Goal: Check status: Check status

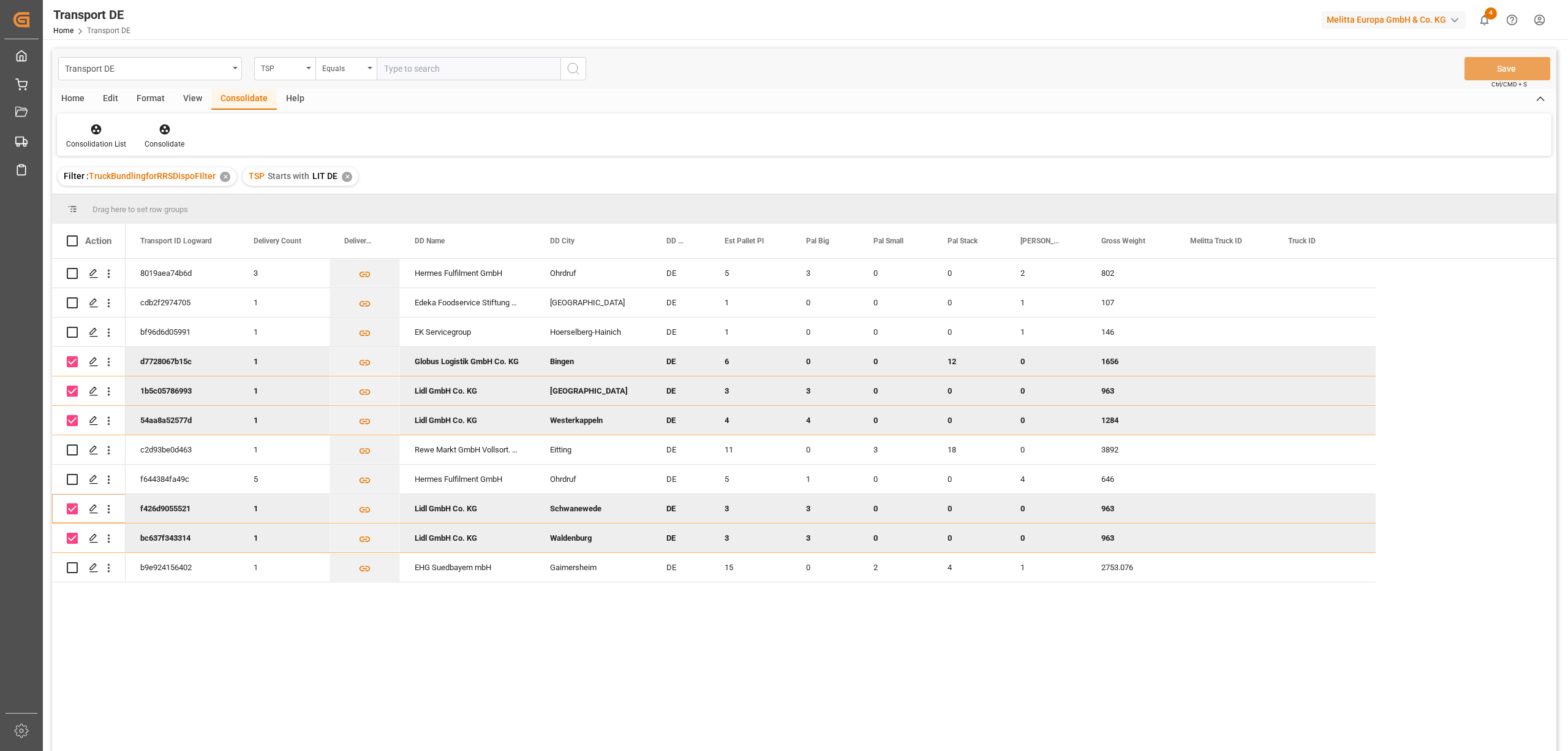
click at [347, 174] on div "✕" at bounding box center [347, 176] width 10 height 10
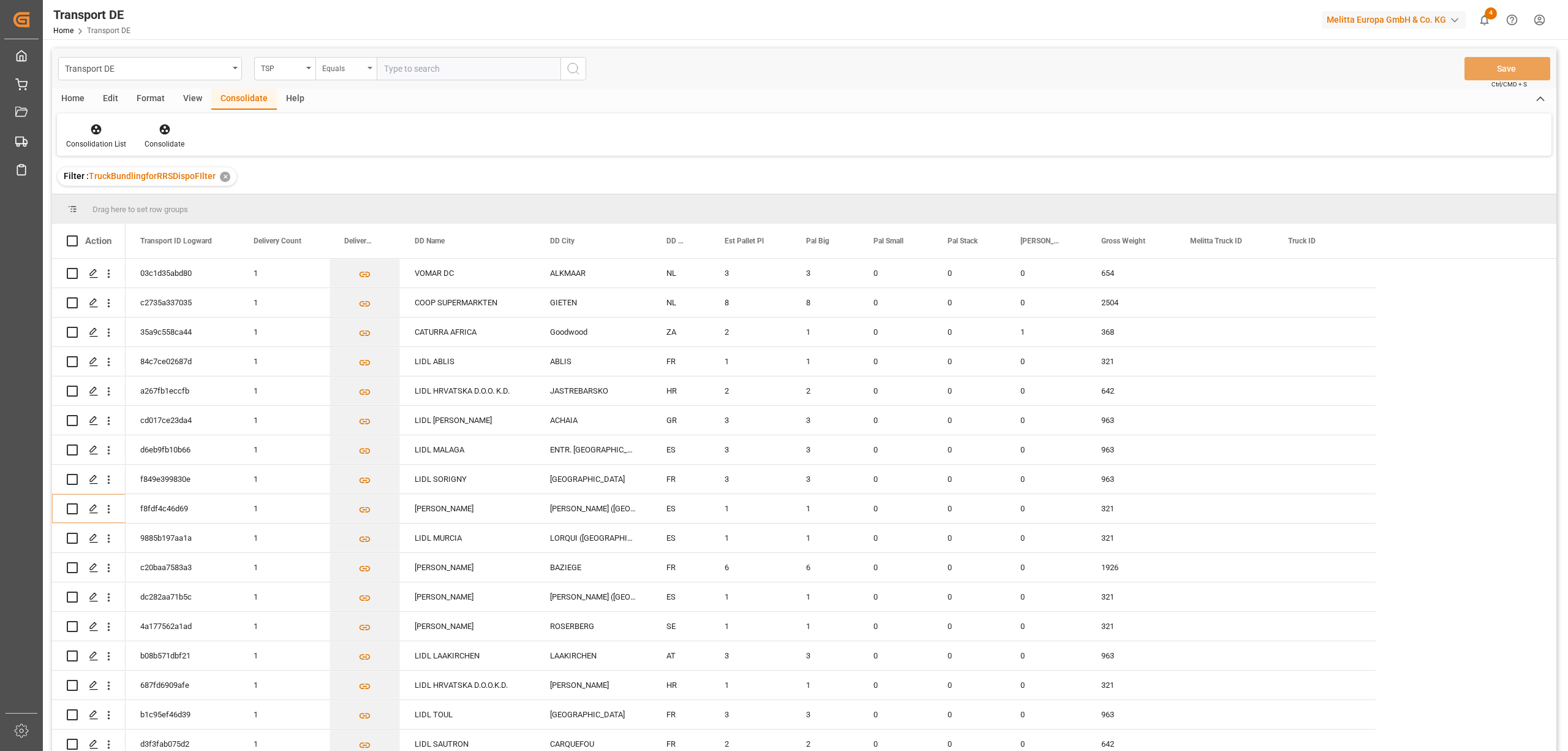
click at [338, 67] on div "Equals" at bounding box center [343, 67] width 42 height 14
click at [358, 207] on div "Starts with" at bounding box center [407, 202] width 183 height 26
type input "Hartmann"
click at [574, 60] on button "search button" at bounding box center [573, 69] width 26 height 24
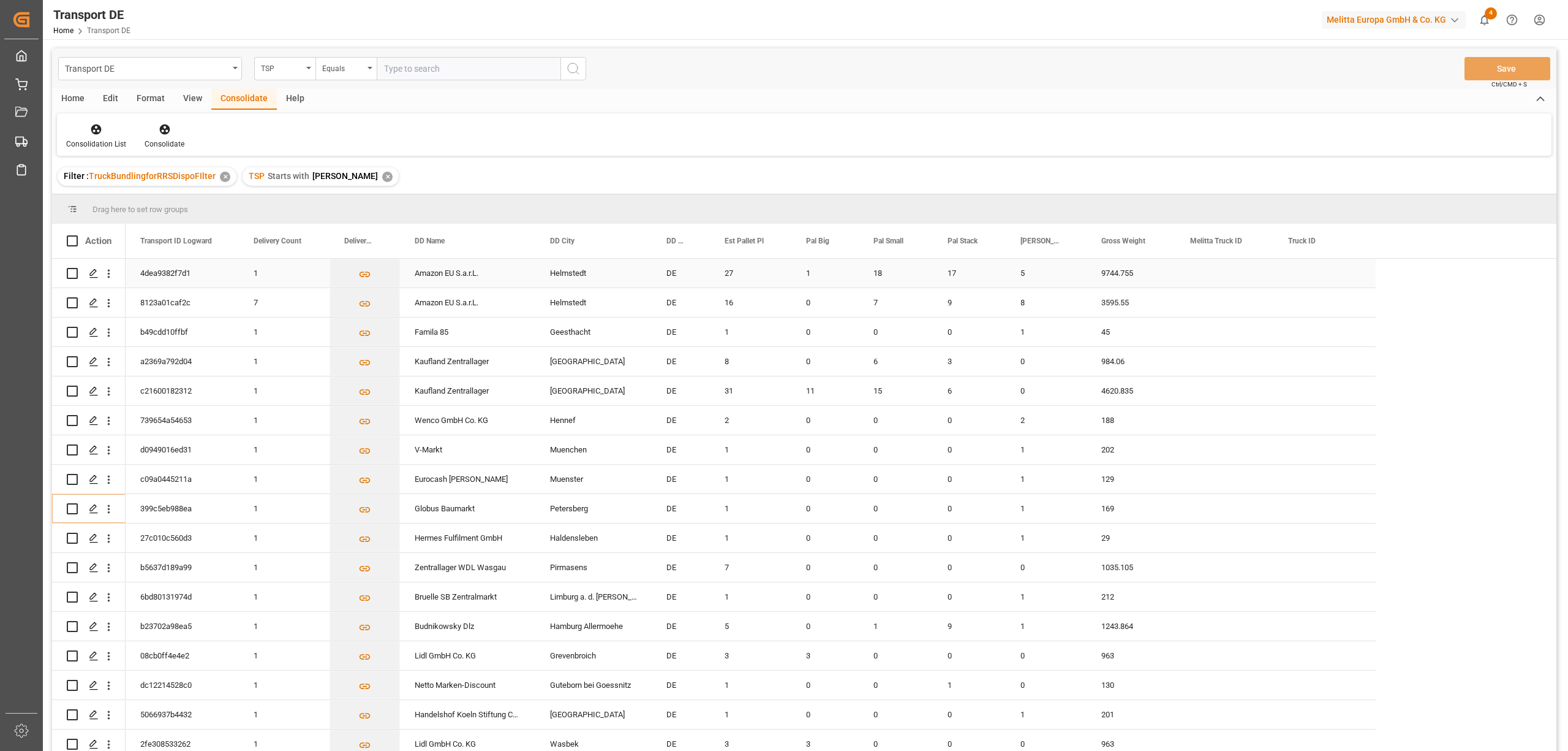
click at [73, 272] on input "Press Space to toggle row selection (unchecked)" at bounding box center [72, 273] width 11 height 11
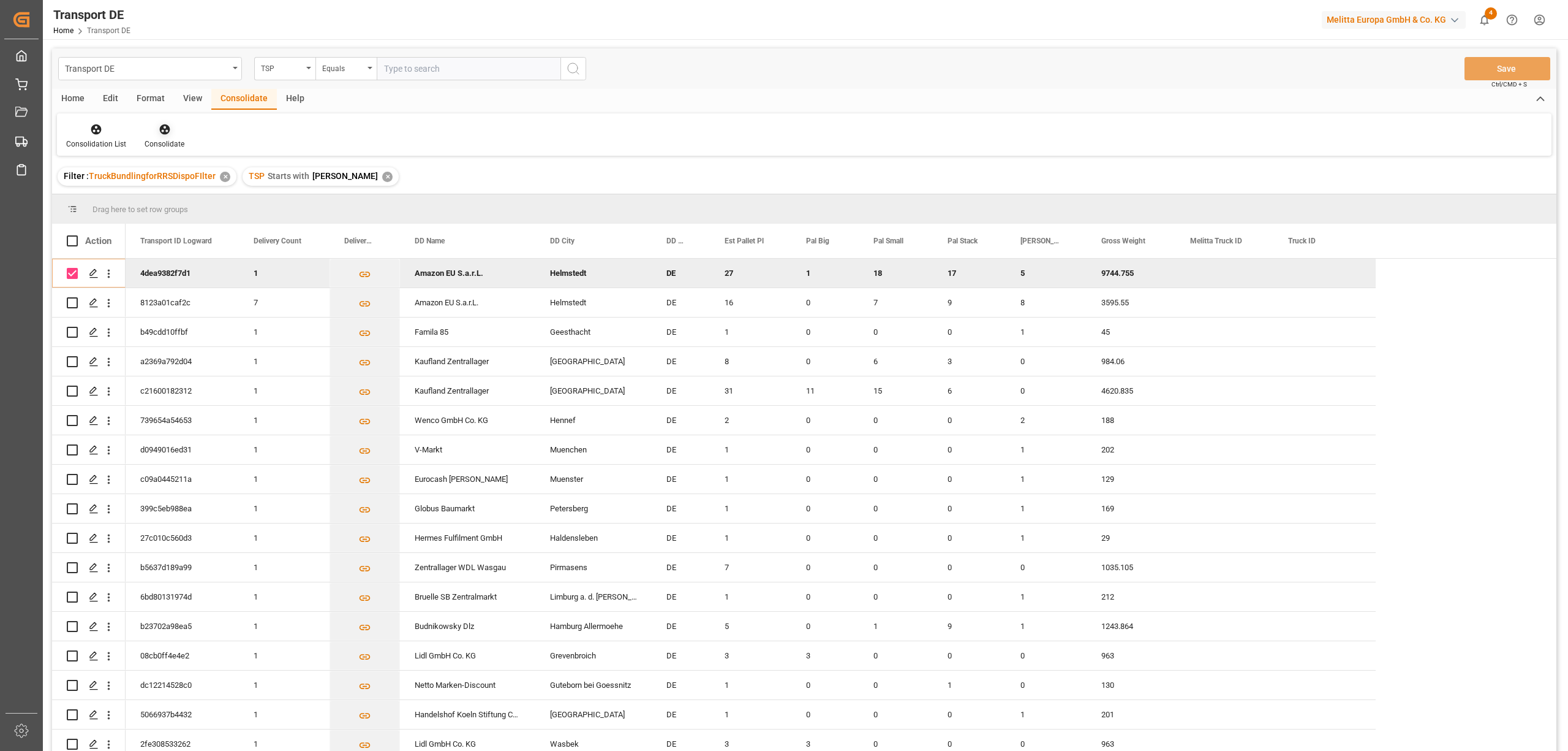
click at [159, 128] on icon at bounding box center [164, 129] width 10 height 10
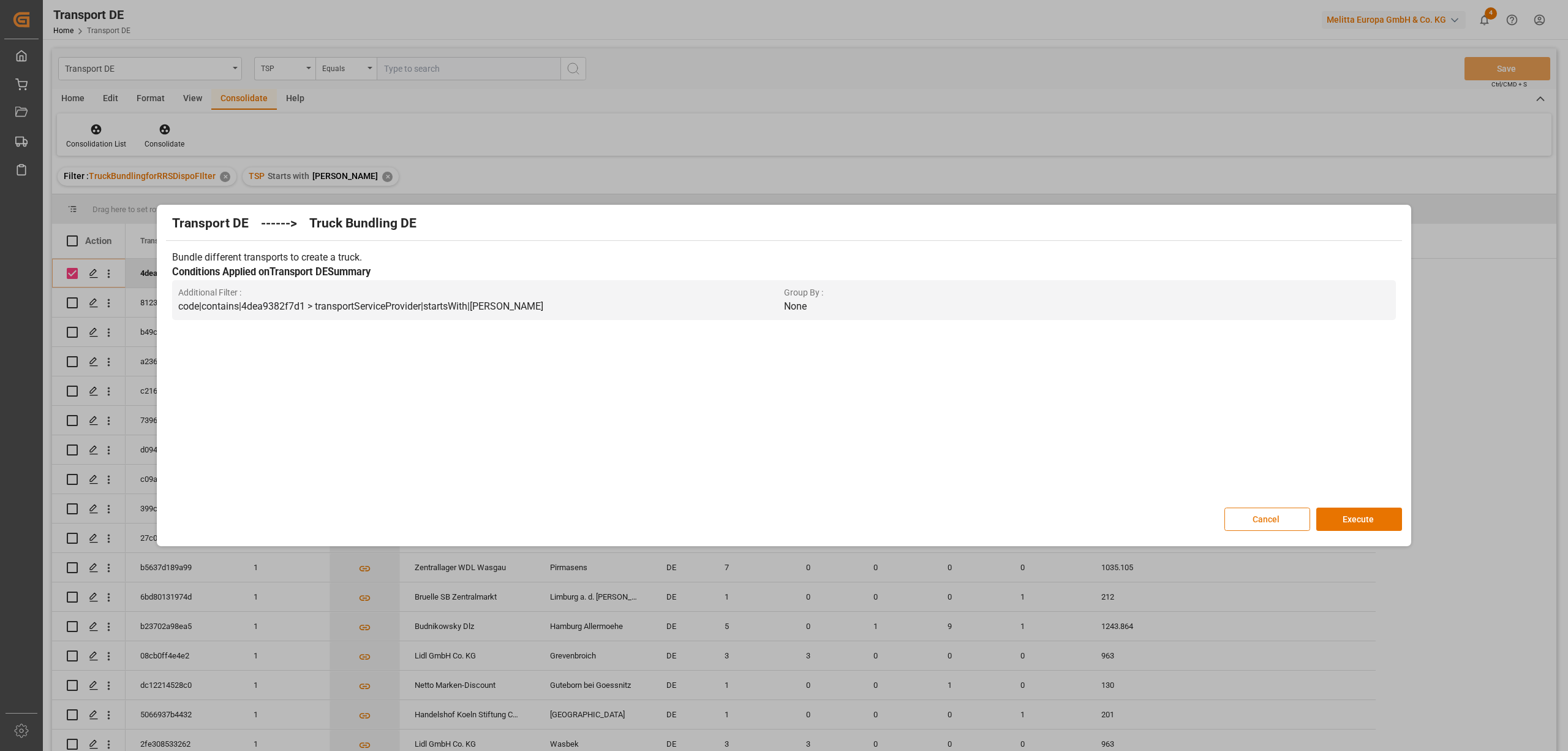
click at [1252, 512] on button "Cancel" at bounding box center [1268, 519] width 86 height 24
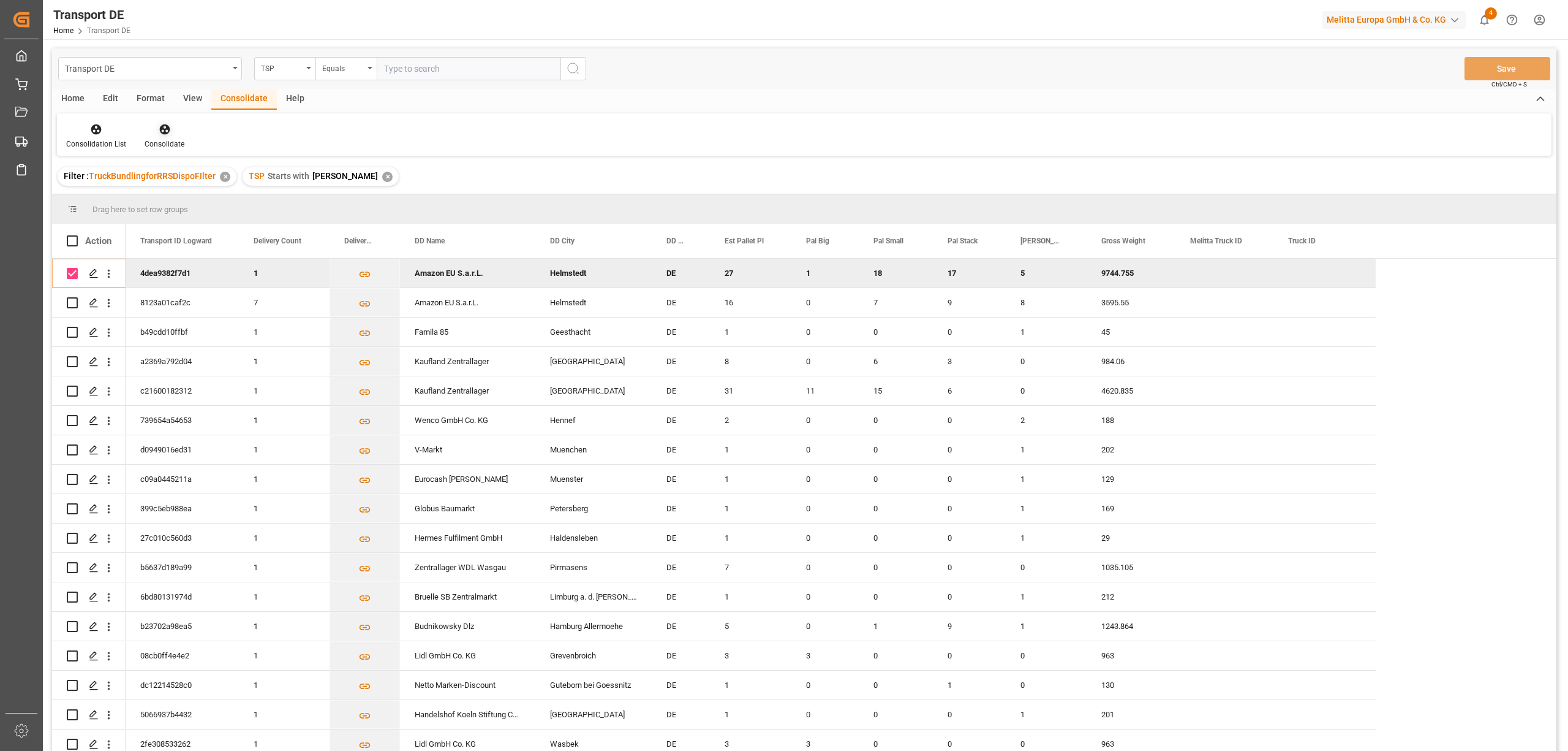
click at [159, 128] on icon at bounding box center [165, 129] width 12 height 12
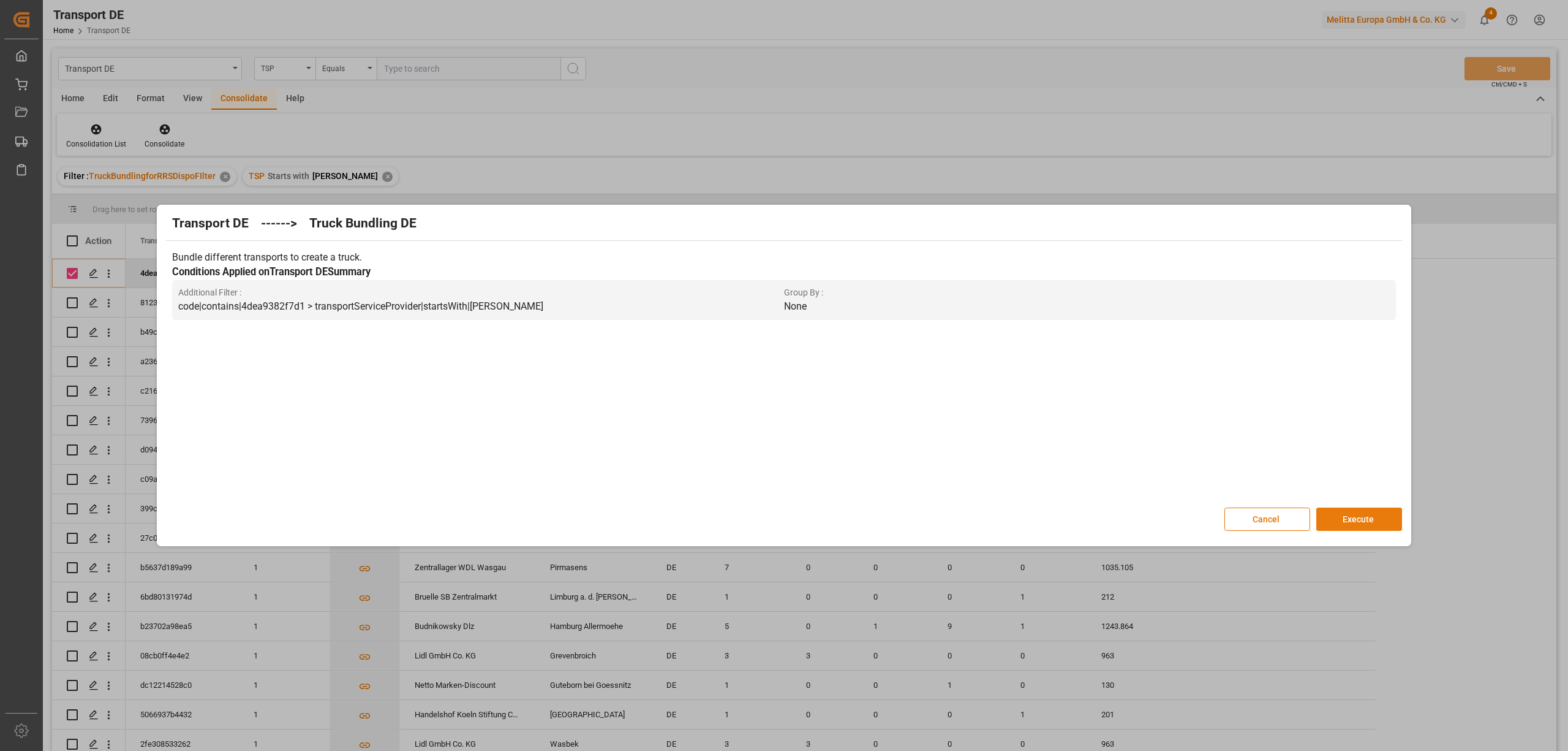
click at [1372, 523] on button "Execute" at bounding box center [1360, 519] width 86 height 24
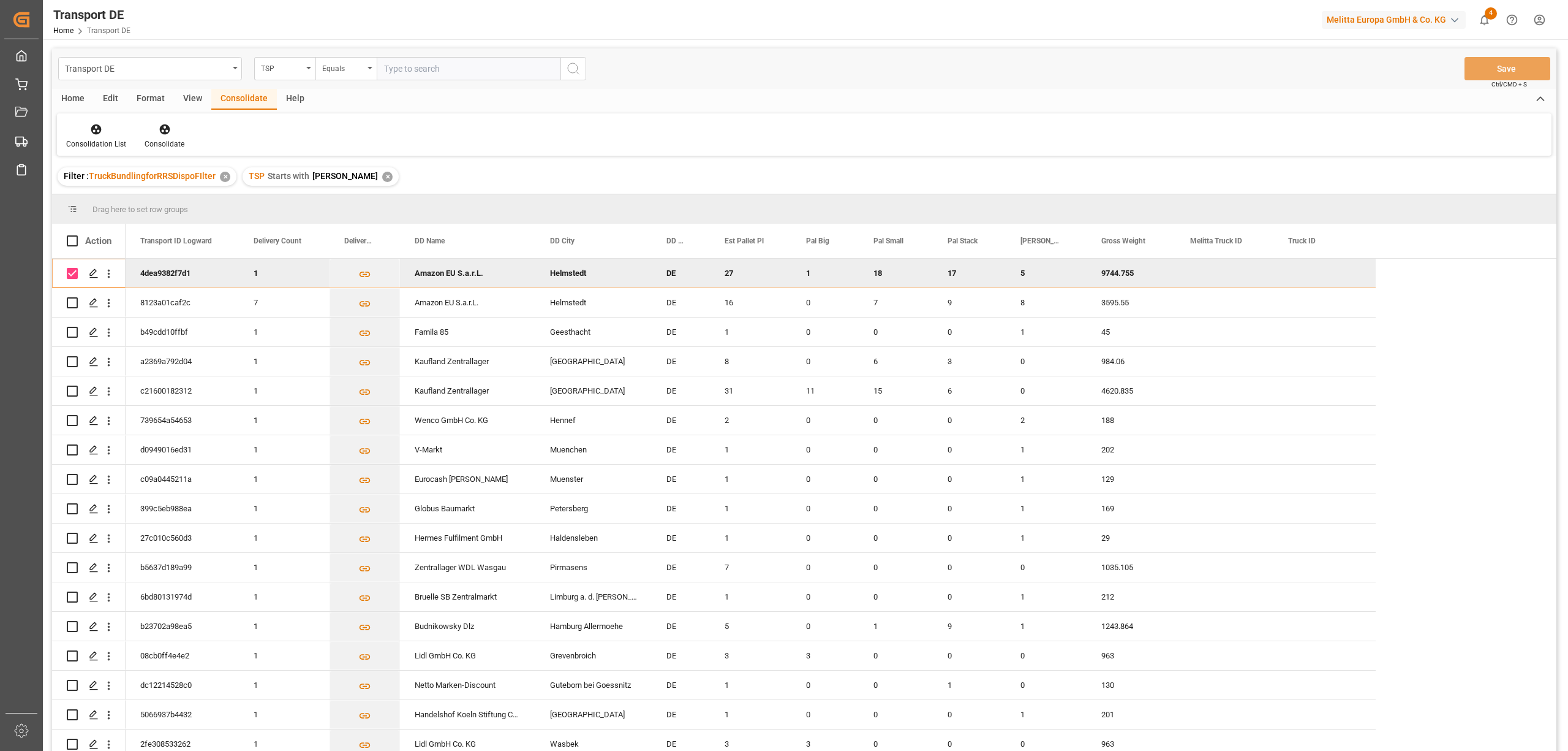
click at [74, 272] on input "Press Space to toggle row selection (checked)" at bounding box center [72, 273] width 11 height 11
checkbox input "false"
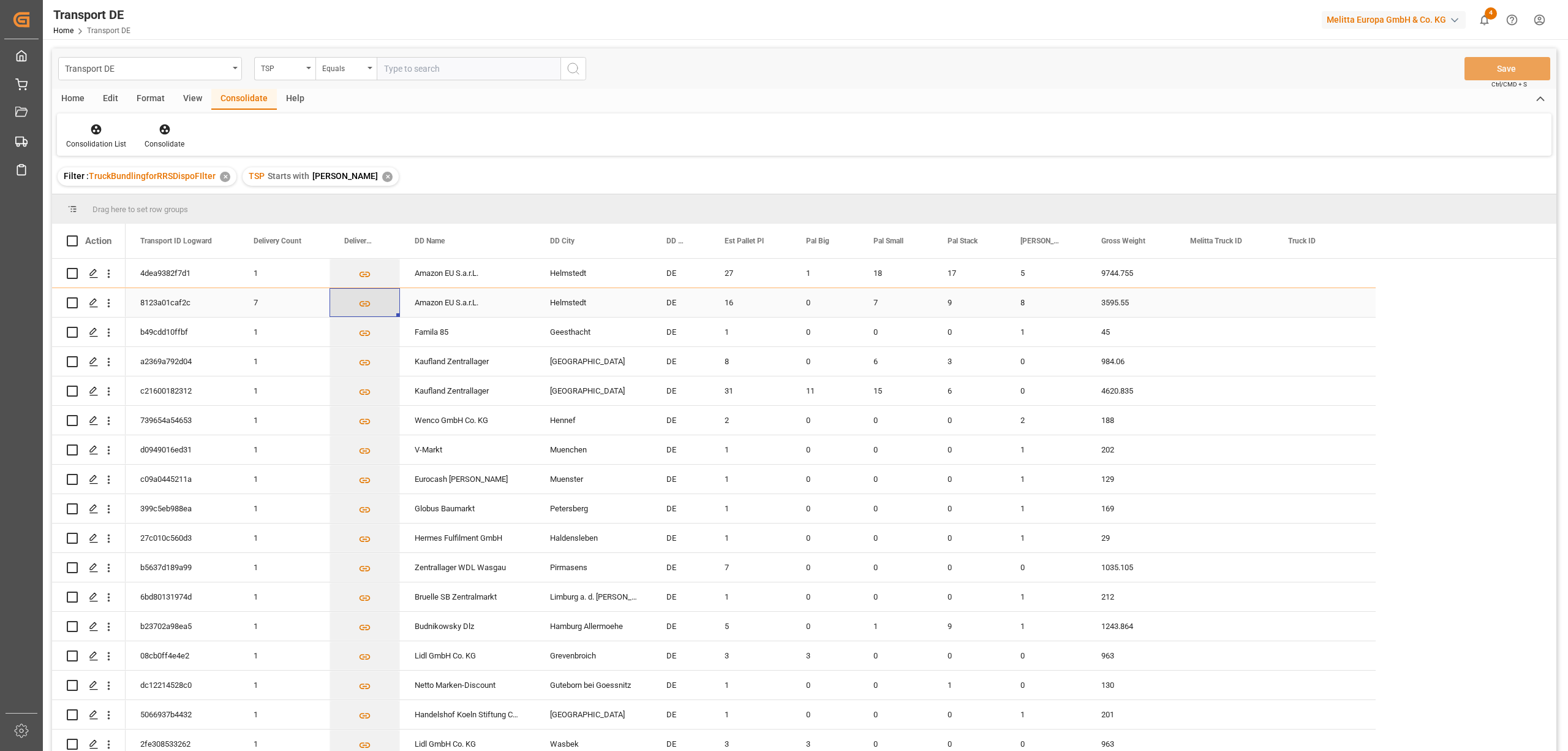
click at [370, 300] on icon "Press SPACE to select this row." at bounding box center [364, 303] width 13 height 13
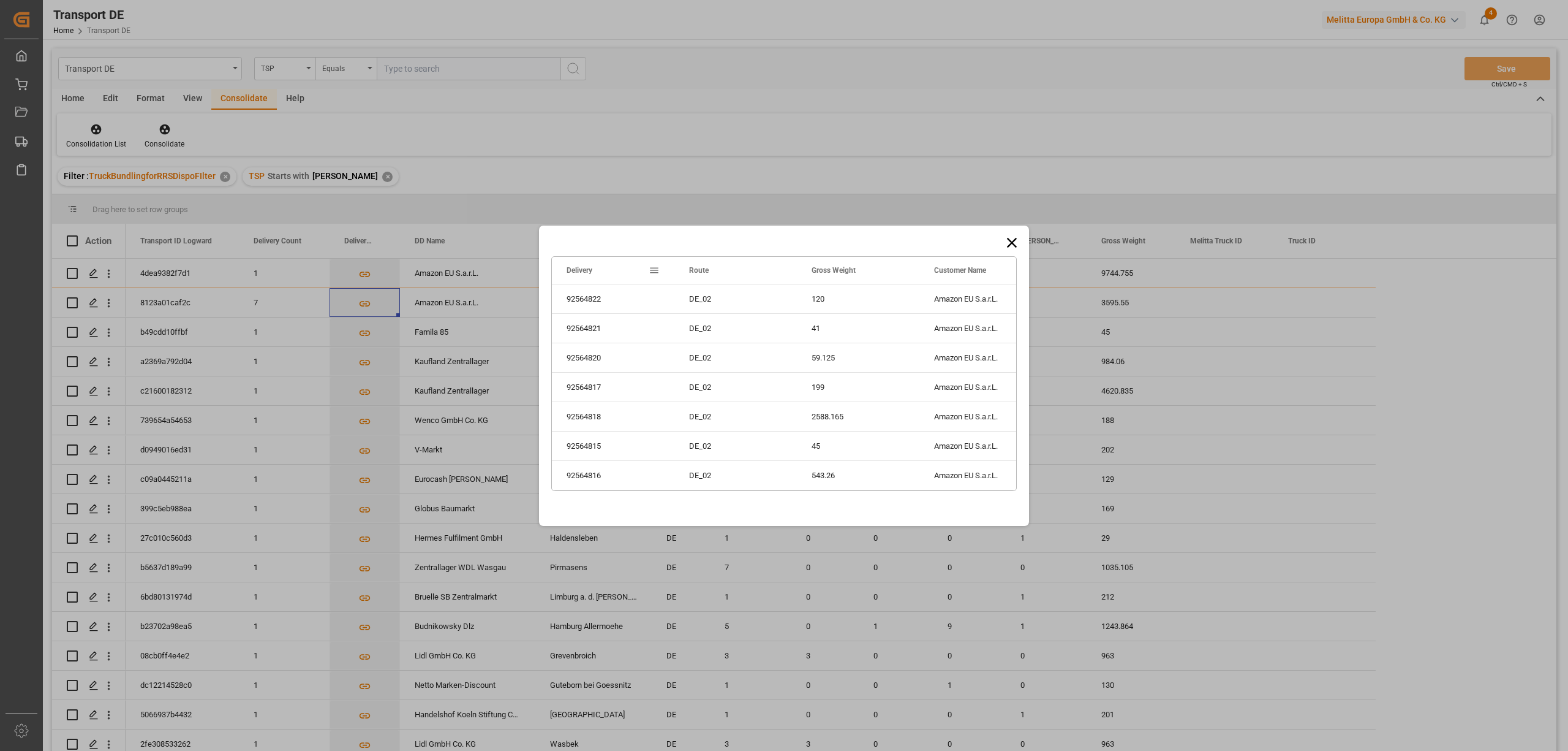
click at [1013, 245] on icon at bounding box center [1012, 243] width 17 height 17
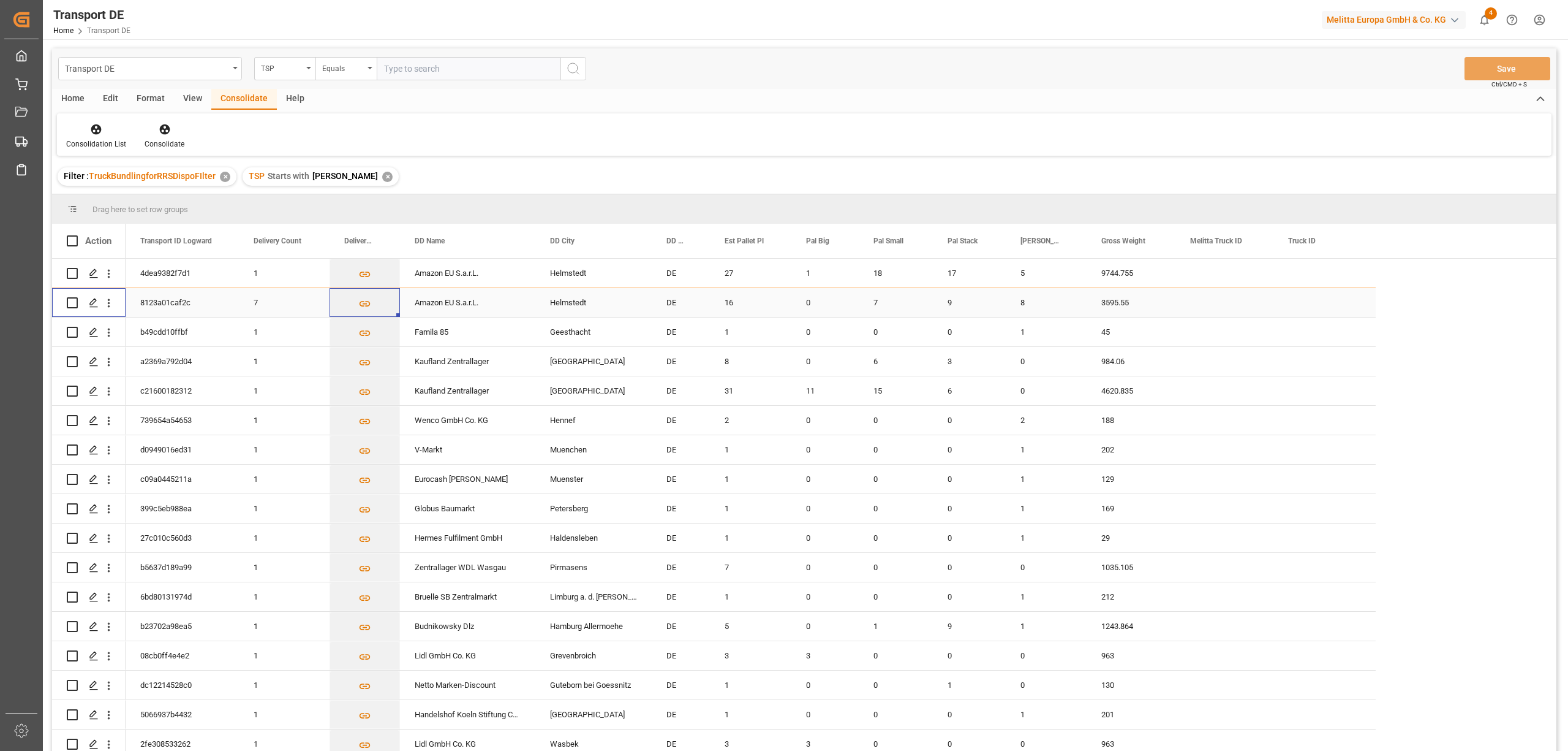
click at [69, 304] on input "Press Space to toggle row selection (unchecked)" at bounding box center [72, 303] width 11 height 11
checkbox input "true"
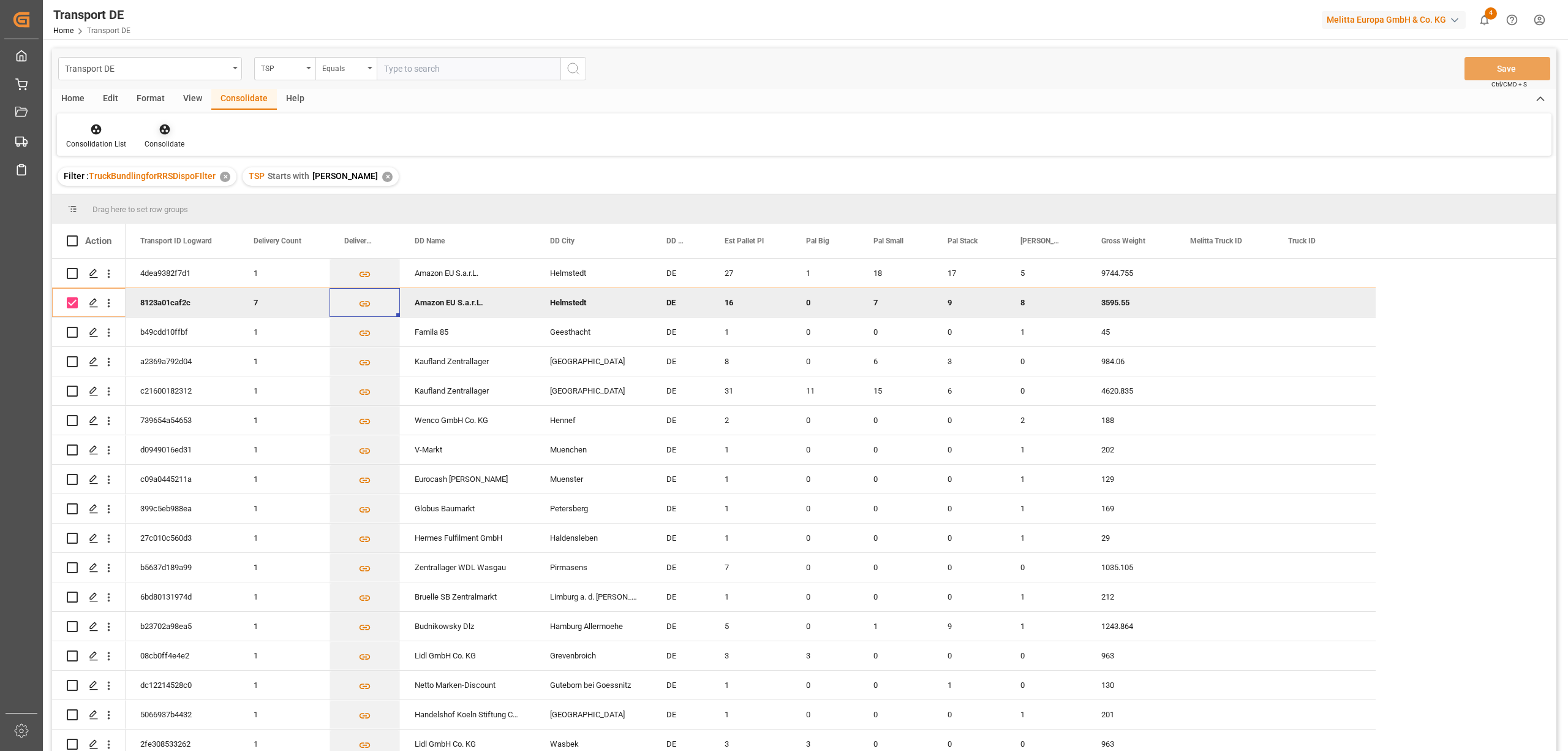
click at [163, 130] on icon at bounding box center [164, 129] width 10 height 10
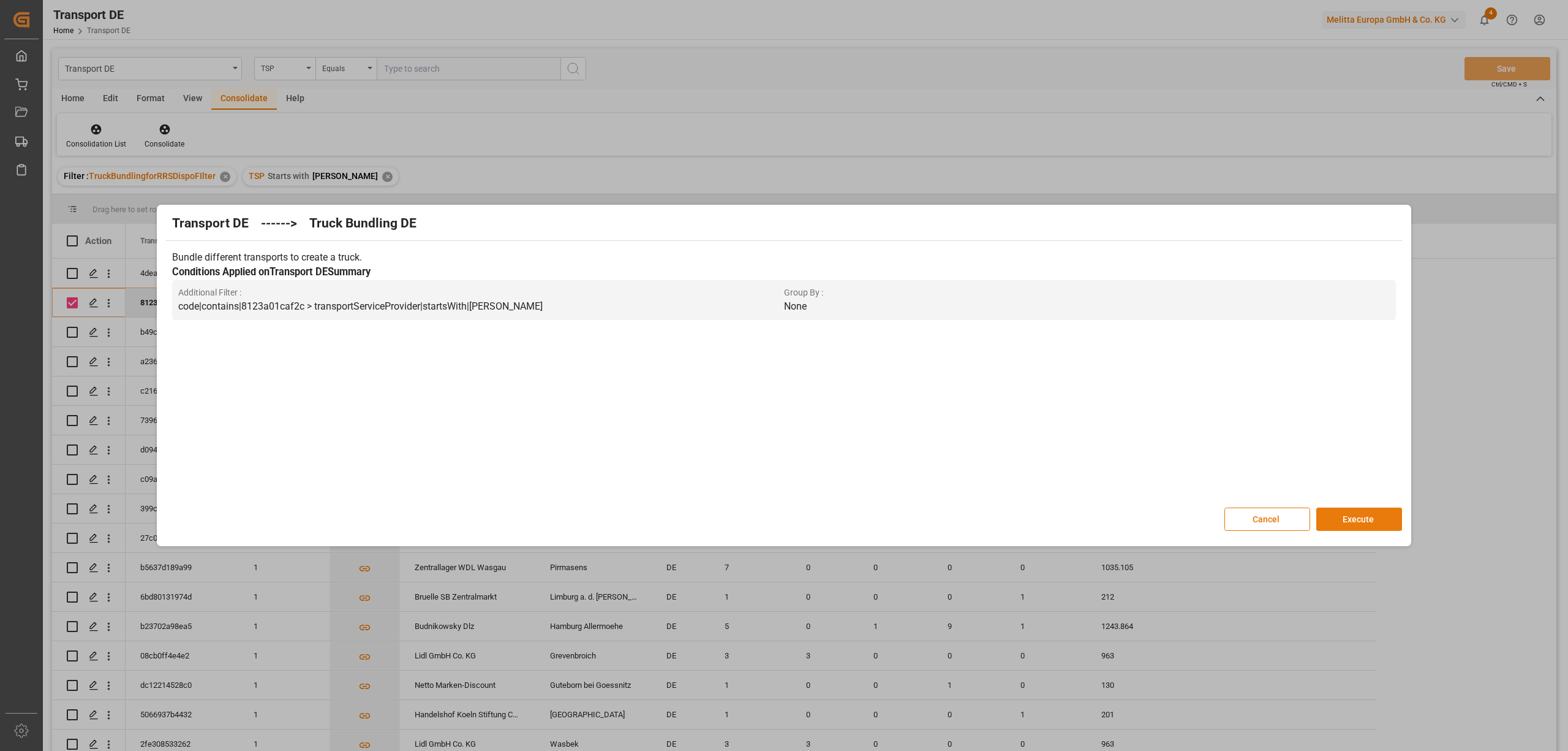
click at [1376, 513] on button "Execute" at bounding box center [1360, 519] width 86 height 24
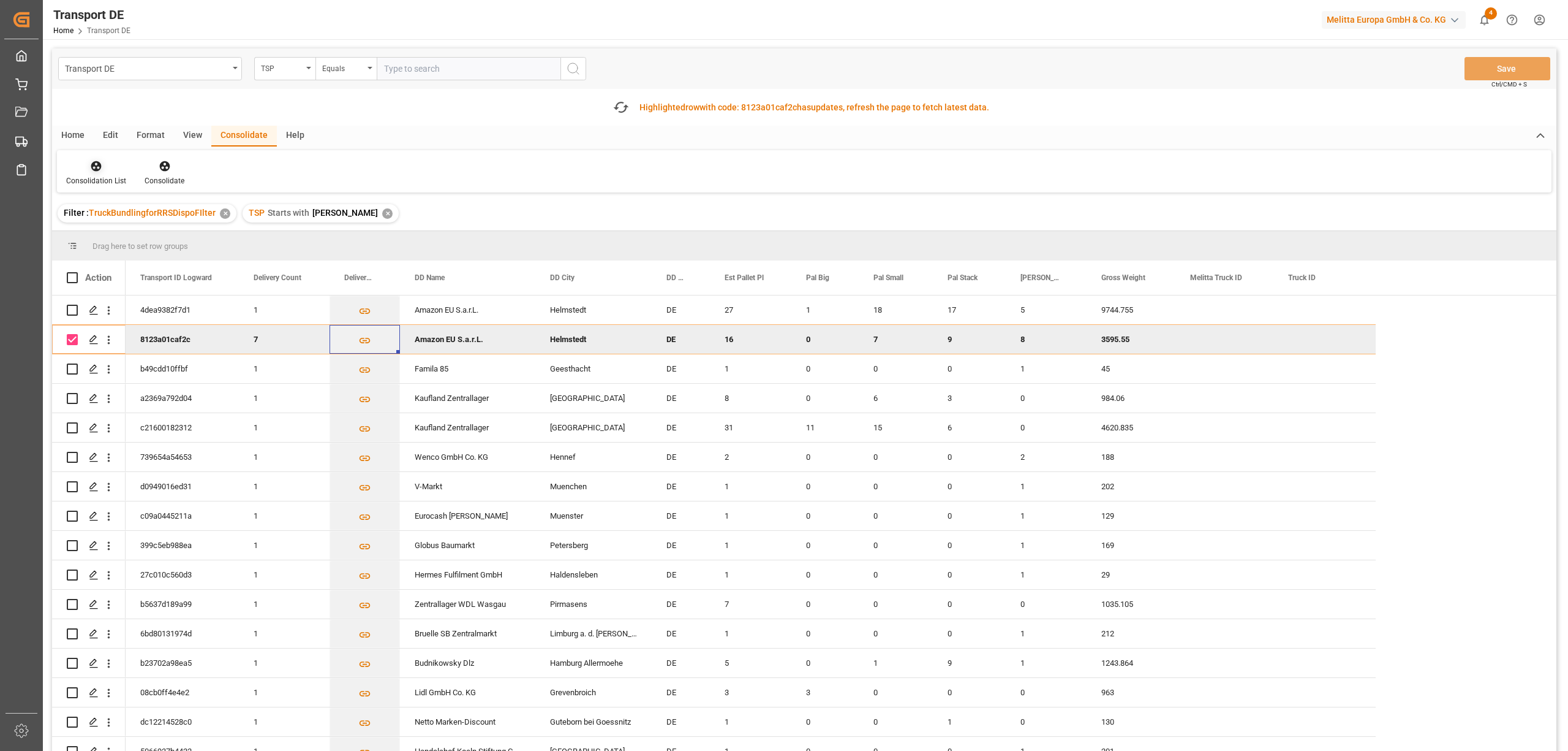
click at [92, 167] on icon at bounding box center [96, 166] width 10 height 10
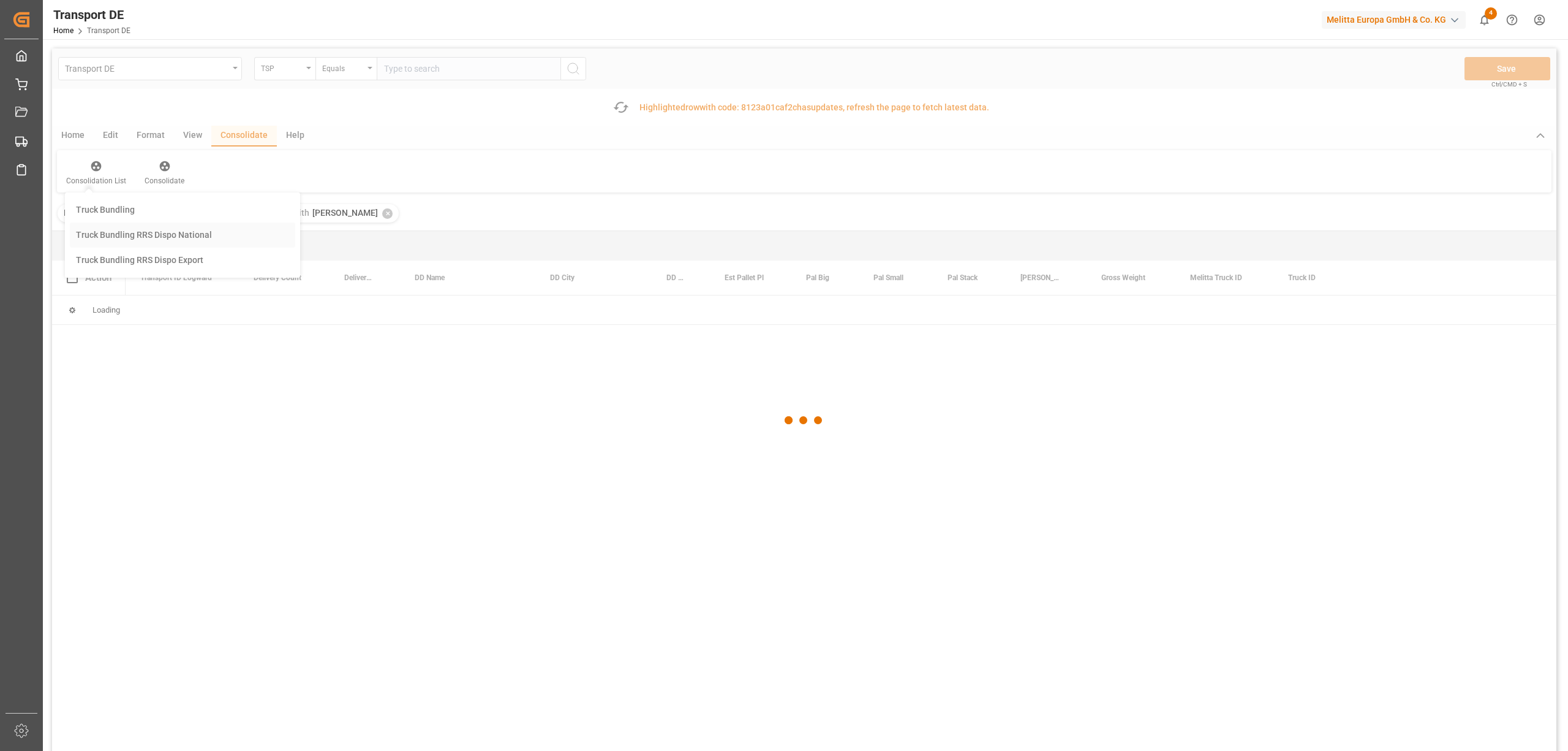
click at [141, 238] on div "Transport DE TSP Equals Save Ctrl/CMD + S Fetch latest updates Highlighted row …" at bounding box center [804, 434] width 1505 height 772
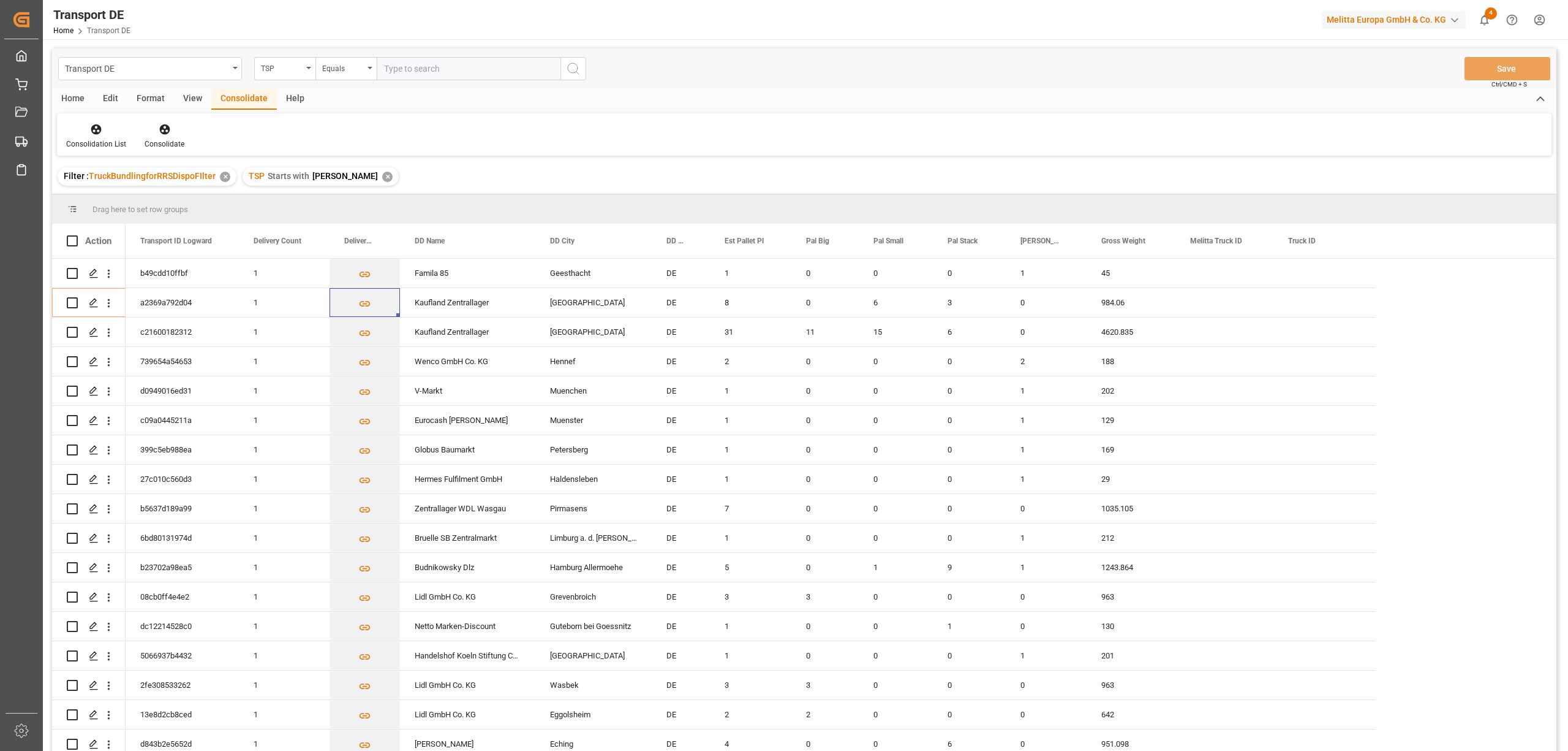
click at [382, 174] on div "✕" at bounding box center [387, 176] width 10 height 10
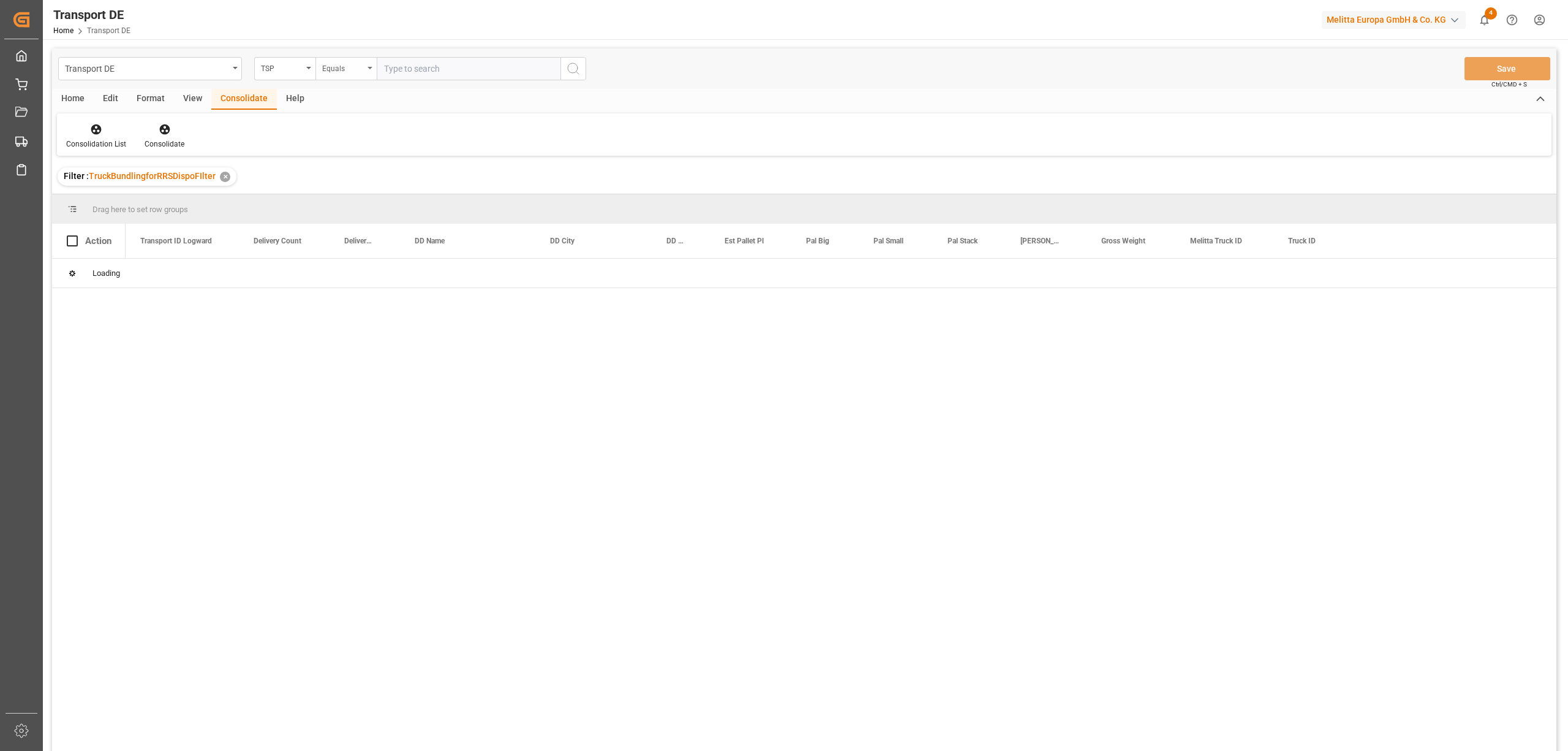
click at [336, 70] on div "Equals" at bounding box center [343, 67] width 42 height 14
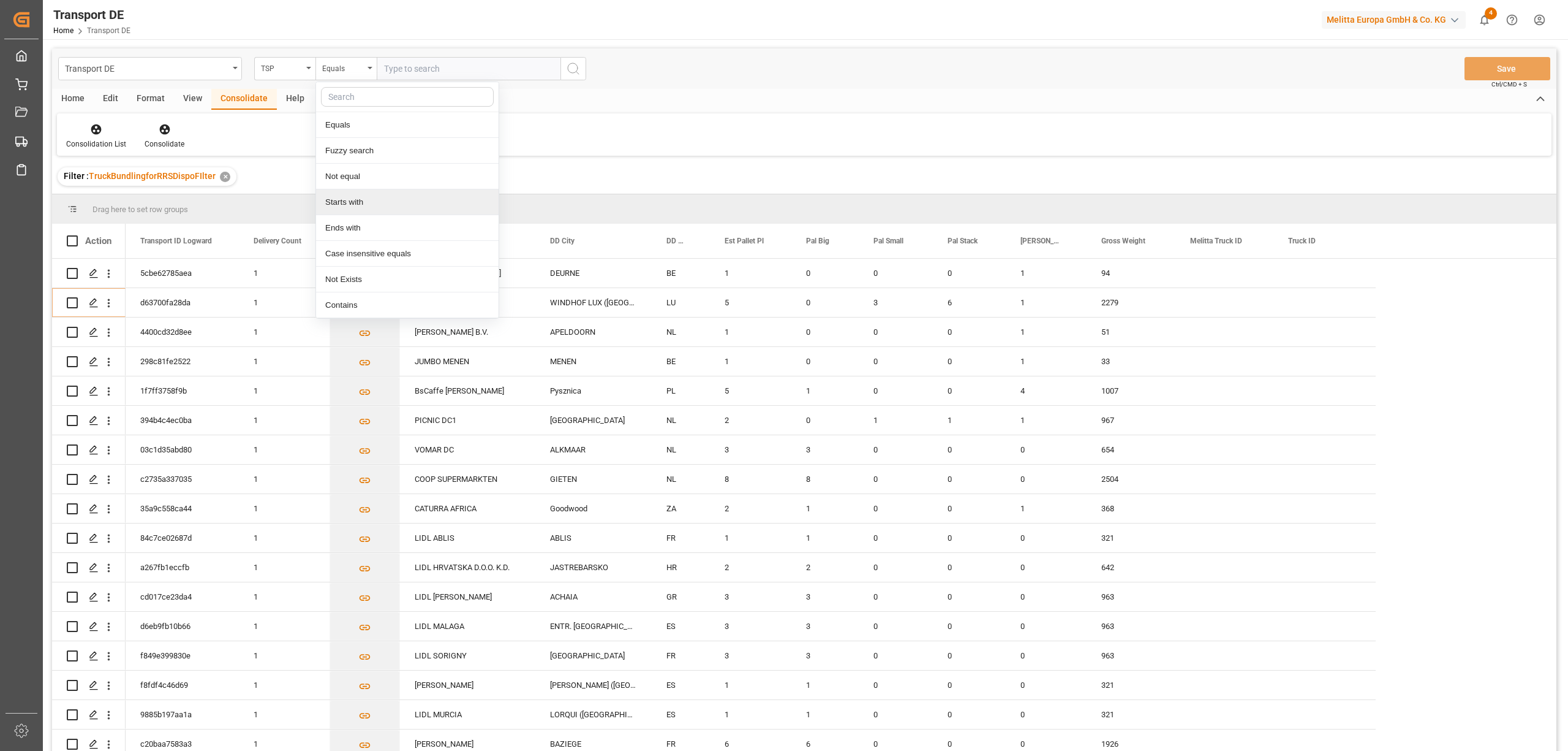
click at [365, 206] on div "Starts with" at bounding box center [407, 202] width 183 height 26
type input "PL"
click at [567, 66] on icon "search button" at bounding box center [573, 69] width 15 height 15
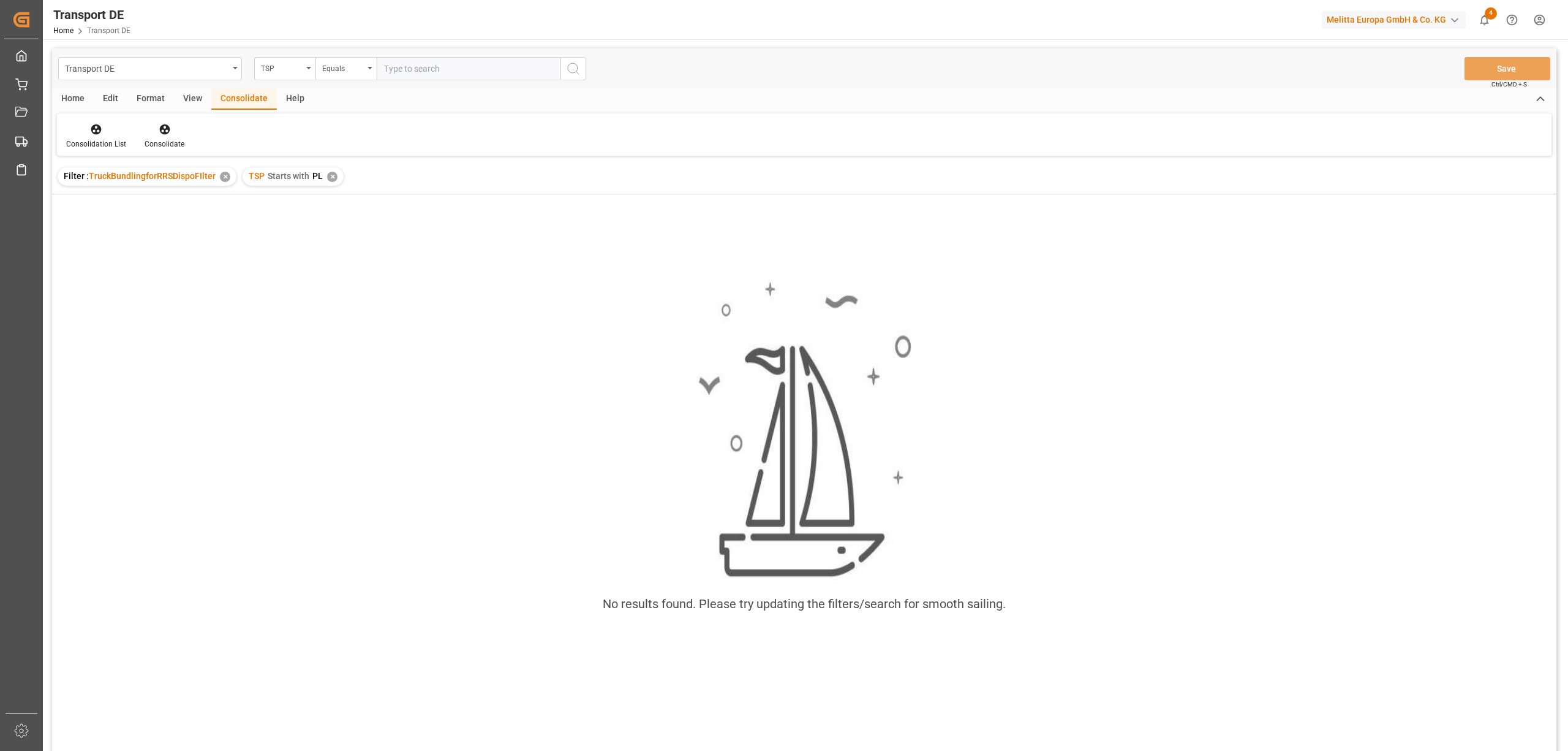
click at [332, 177] on div "✕" at bounding box center [332, 176] width 10 height 10
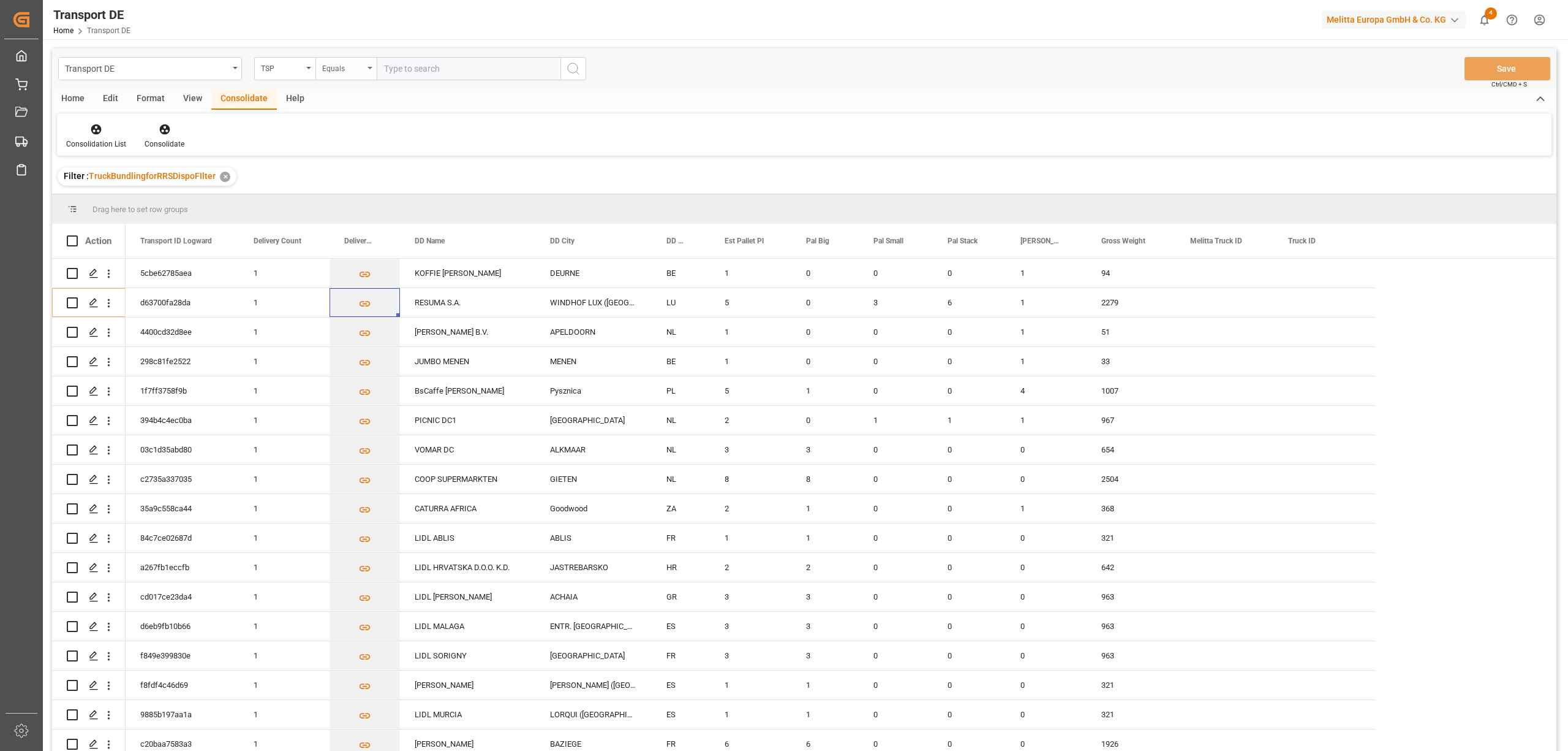
click at [351, 74] on div "Equals" at bounding box center [345, 69] width 61 height 24
drag, startPoint x: 366, startPoint y: 207, endPoint x: 382, endPoint y: 204, distance: 16.3
click at [366, 206] on div "Starts with" at bounding box center [407, 202] width 183 height 26
type input "Raben"
click at [577, 69] on circle "search button" at bounding box center [573, 68] width 10 height 10
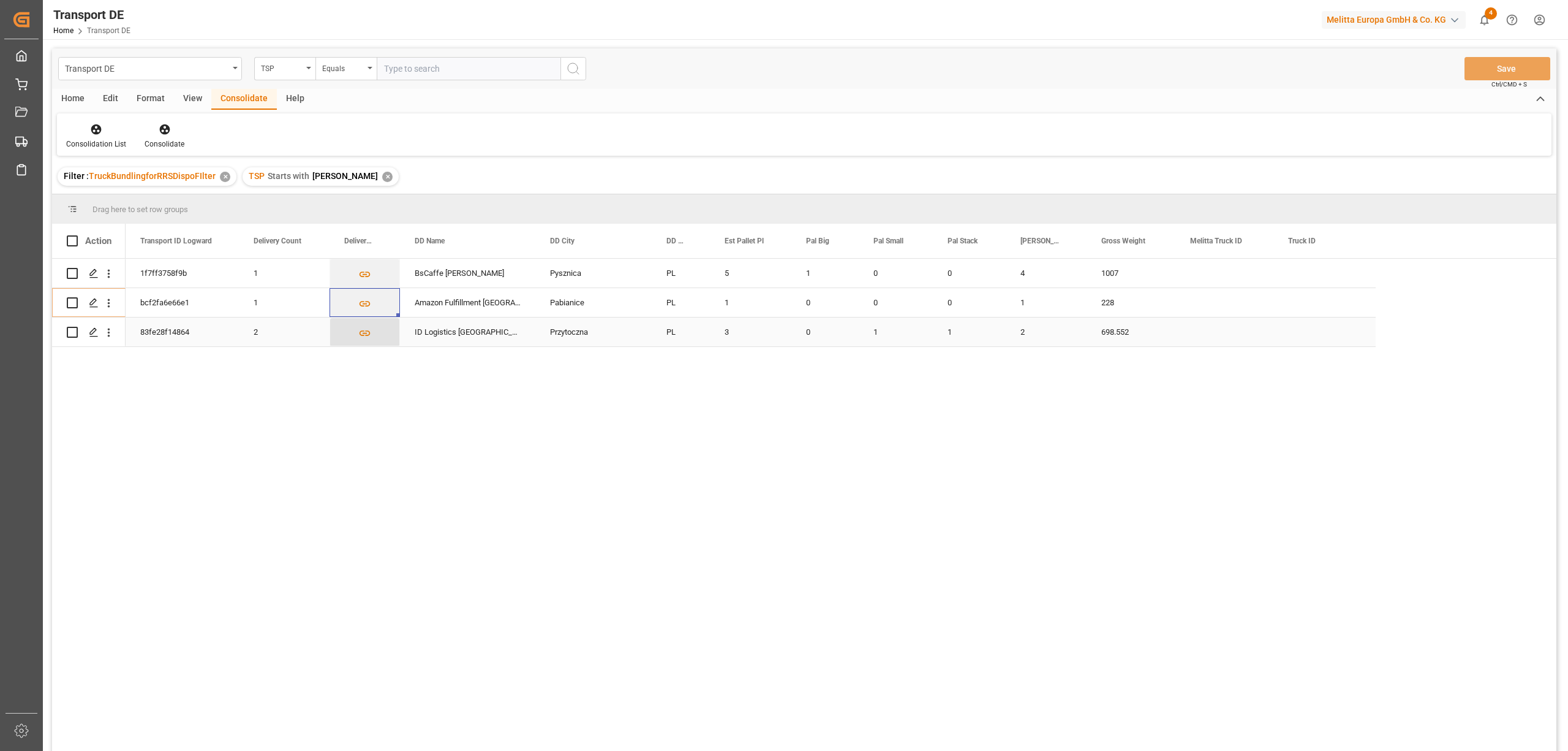
click at [368, 330] on icon "Press SPACE to select this row." at bounding box center [365, 333] width 11 height 5
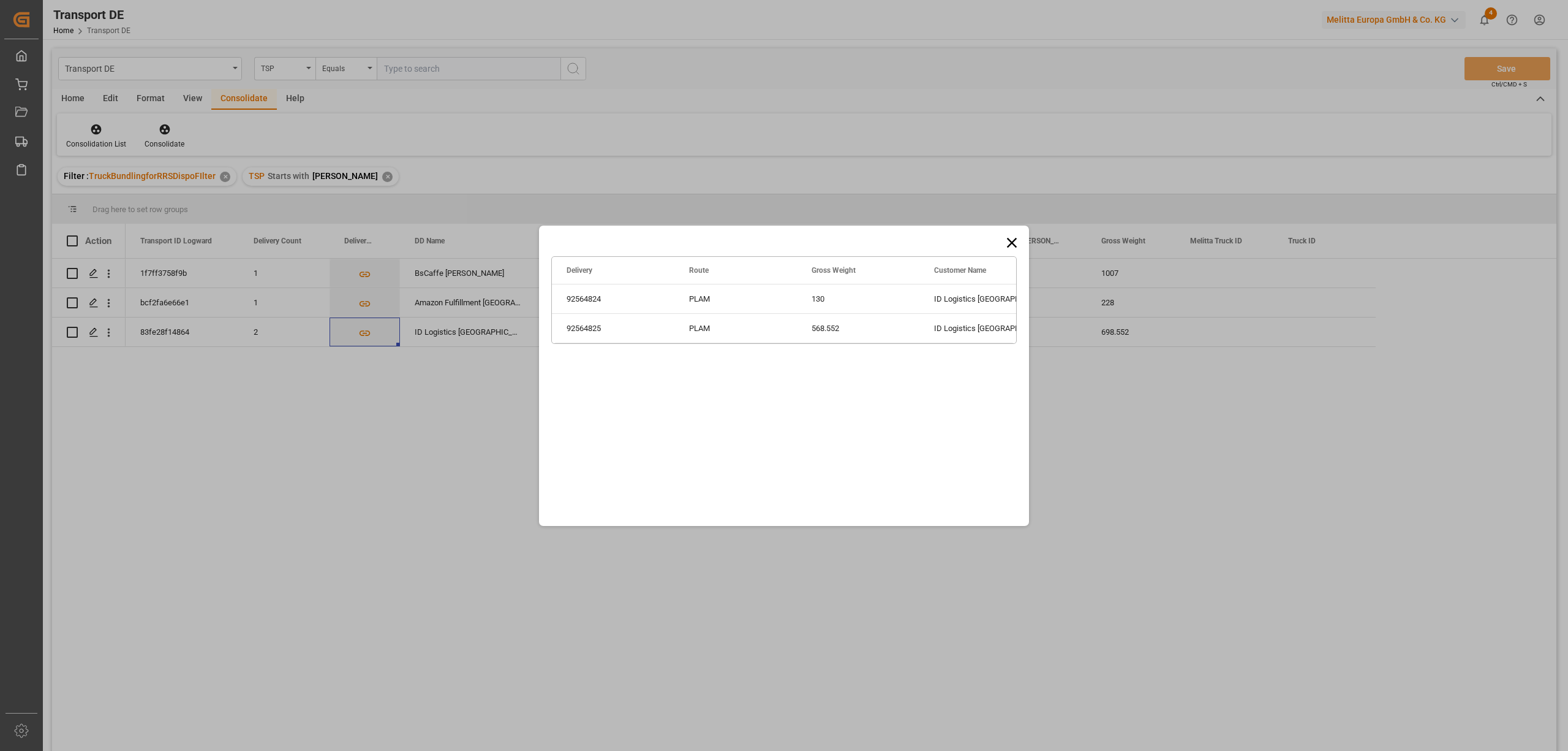
click at [1015, 240] on icon at bounding box center [1012, 243] width 17 height 17
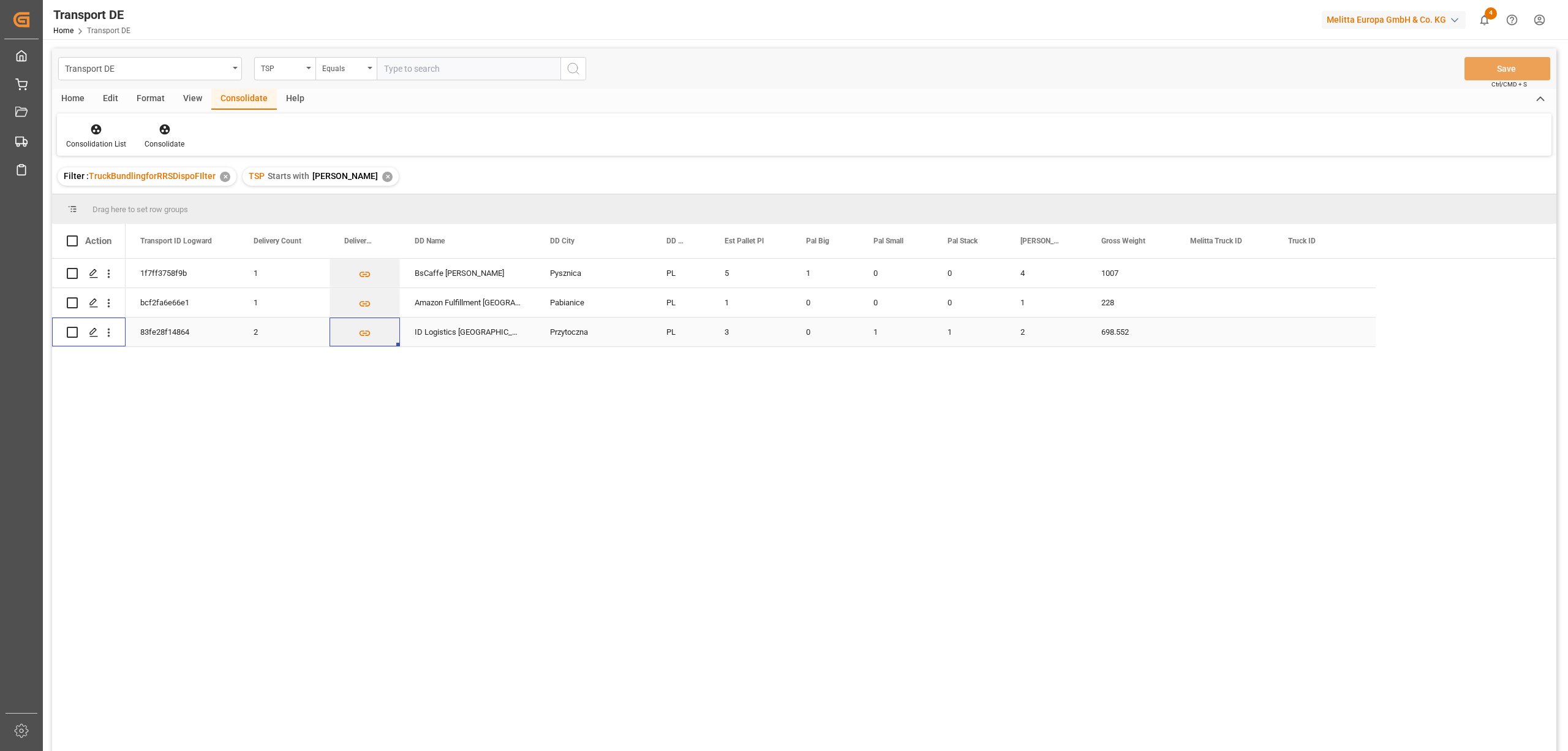
click at [71, 332] on input "Press Space to toggle row selection (unchecked)" at bounding box center [72, 332] width 11 height 11
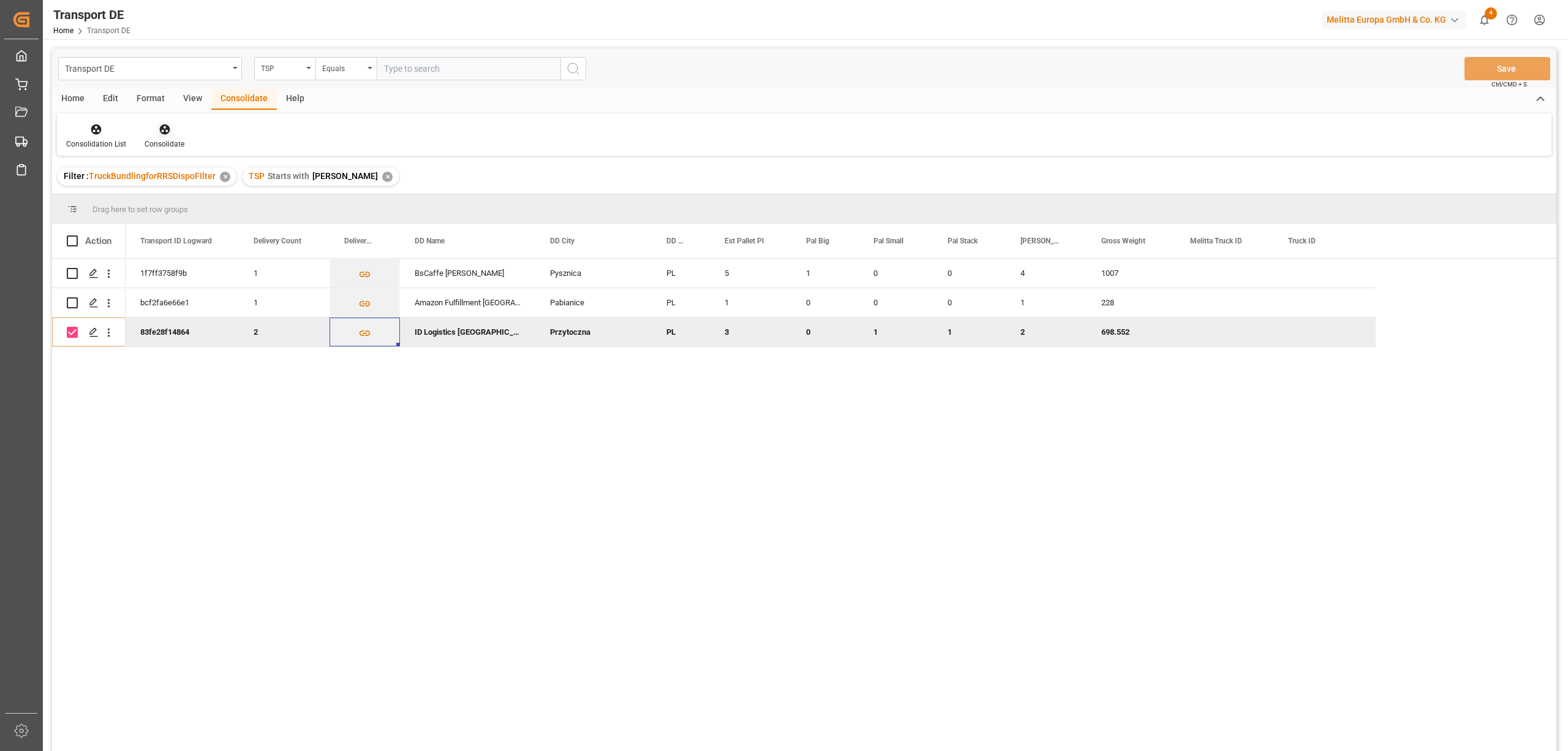
click at [163, 130] on icon at bounding box center [164, 129] width 10 height 10
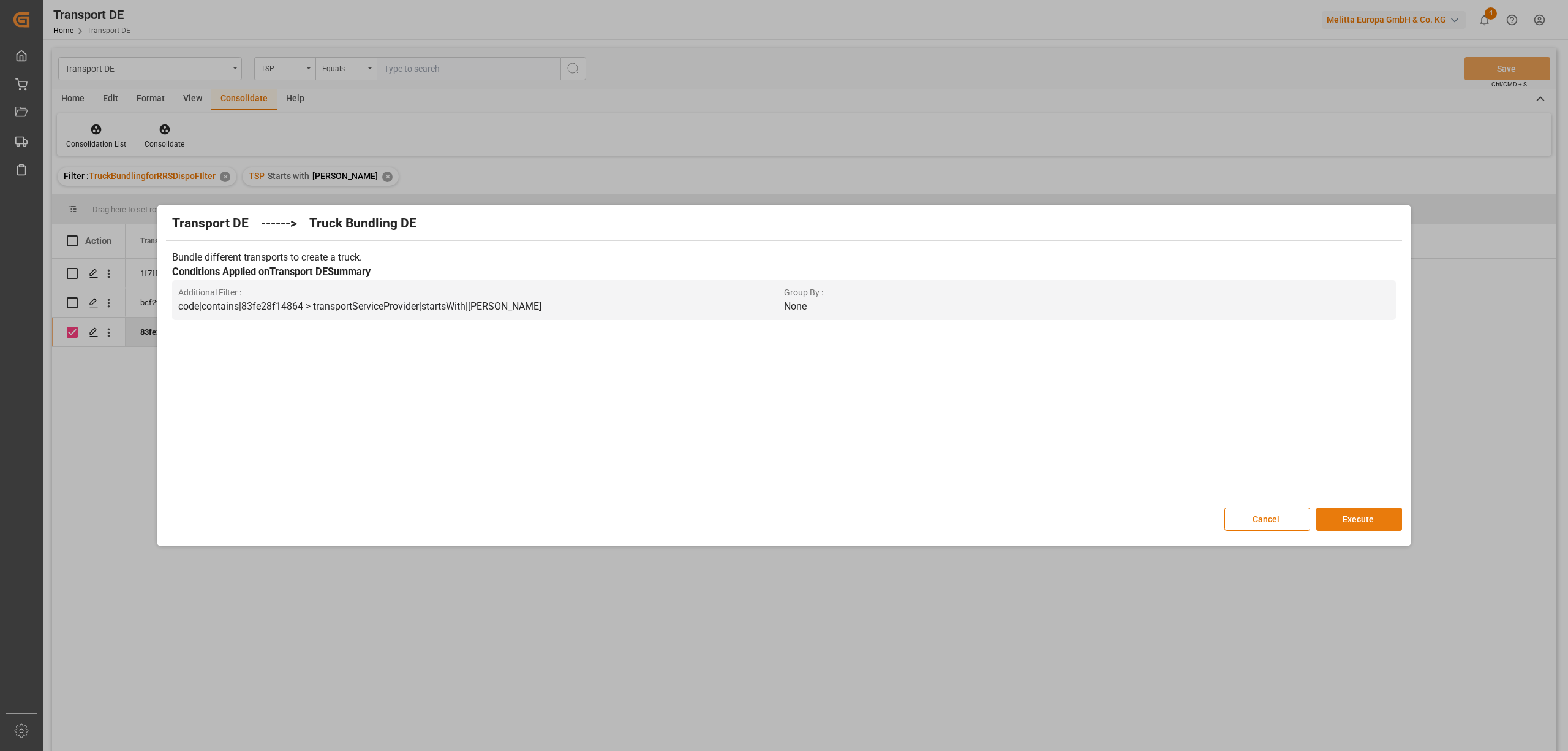
click at [1391, 523] on button "Execute" at bounding box center [1360, 519] width 86 height 24
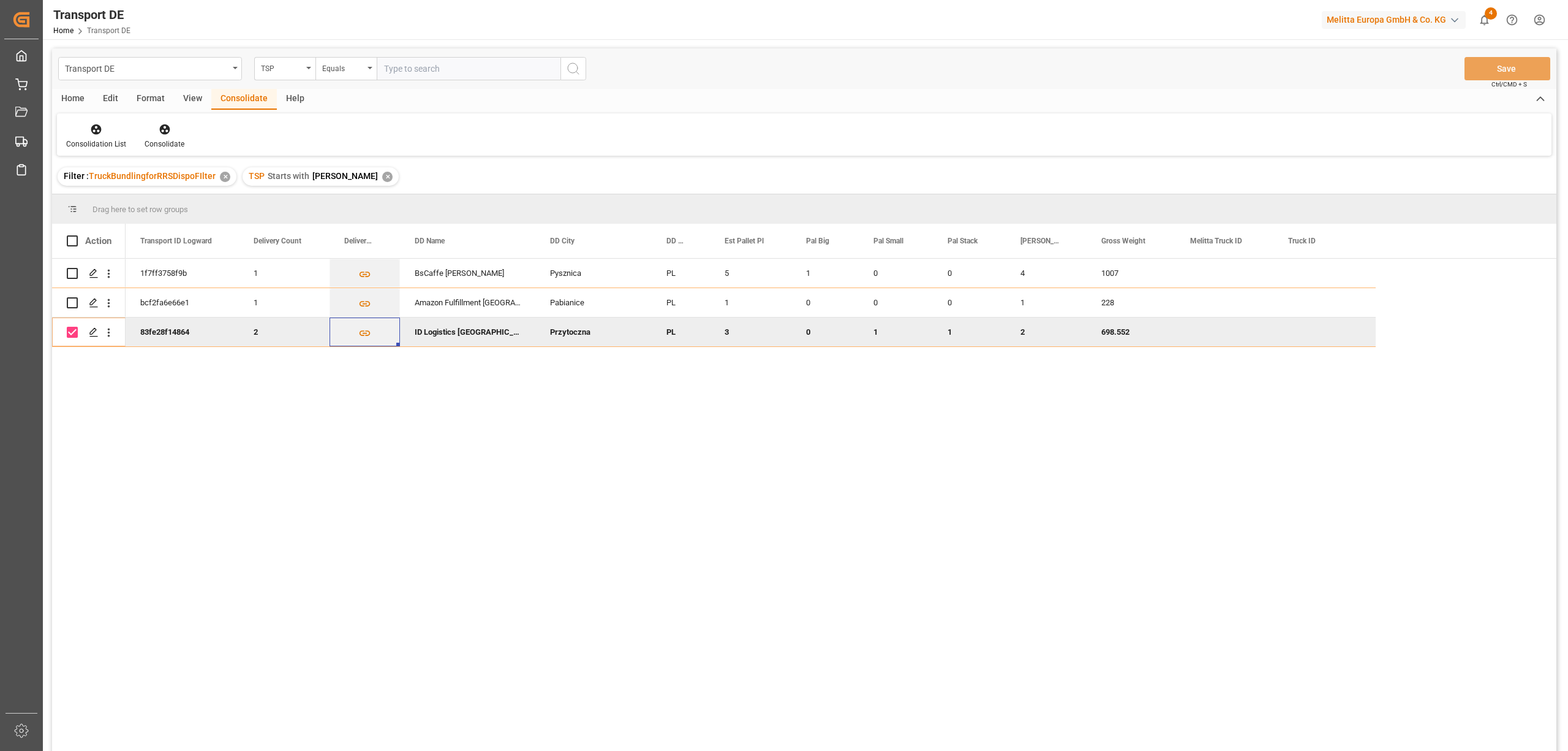
click at [73, 329] on input "Press Space to toggle row selection (checked)" at bounding box center [72, 332] width 11 height 11
checkbox input "false"
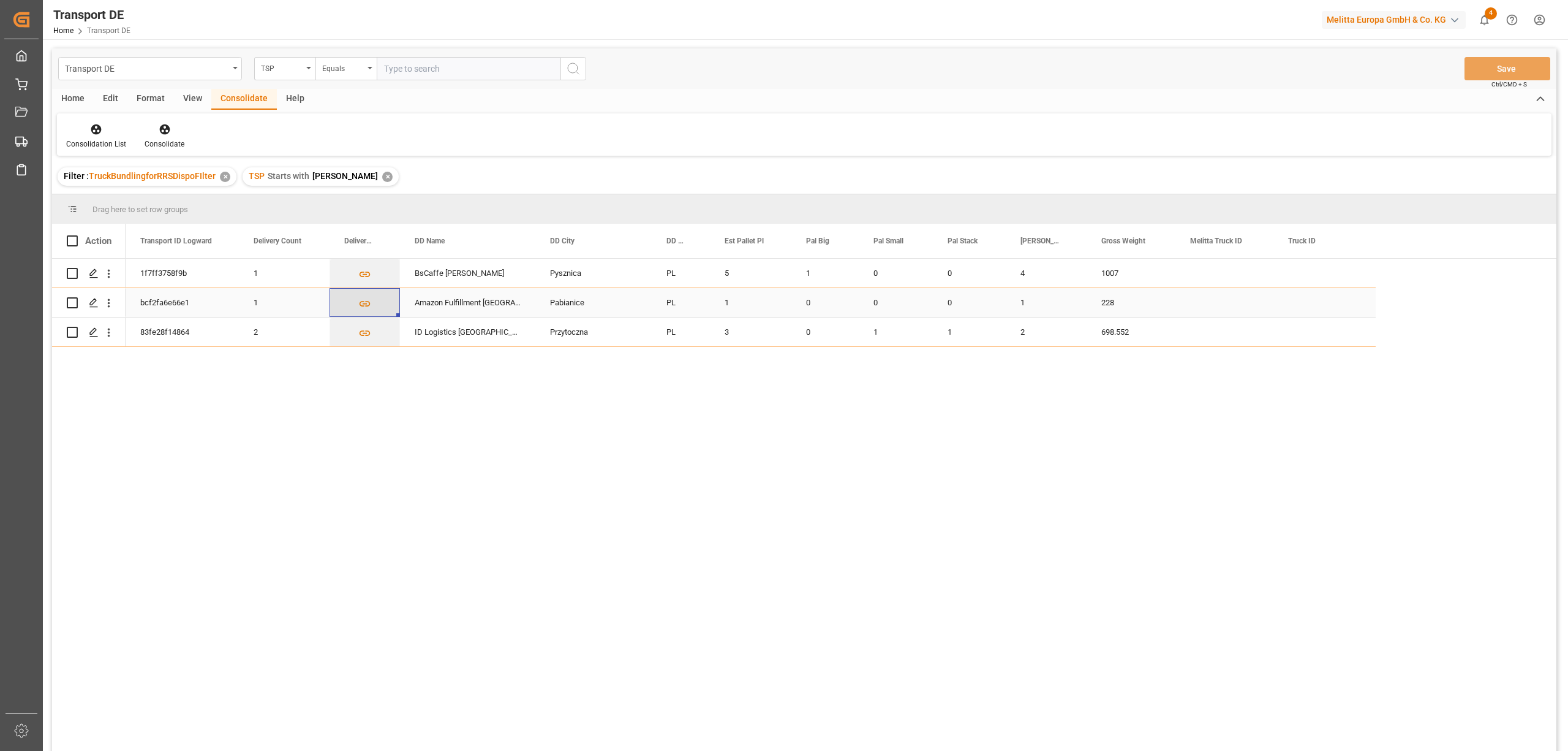
click at [364, 301] on icon "Press SPACE to select this row." at bounding box center [364, 303] width 13 height 13
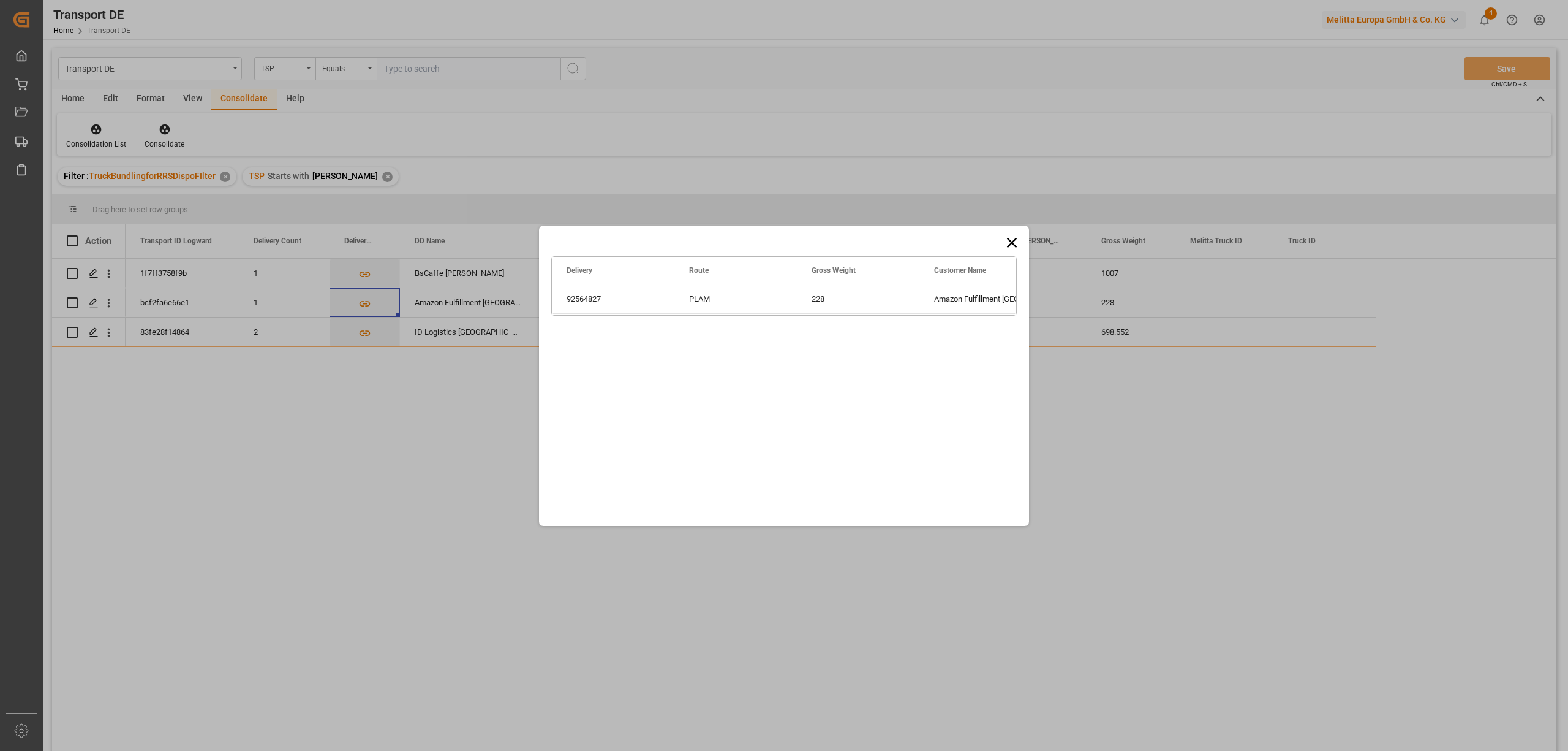
click at [1010, 236] on icon at bounding box center [1012, 243] width 17 height 17
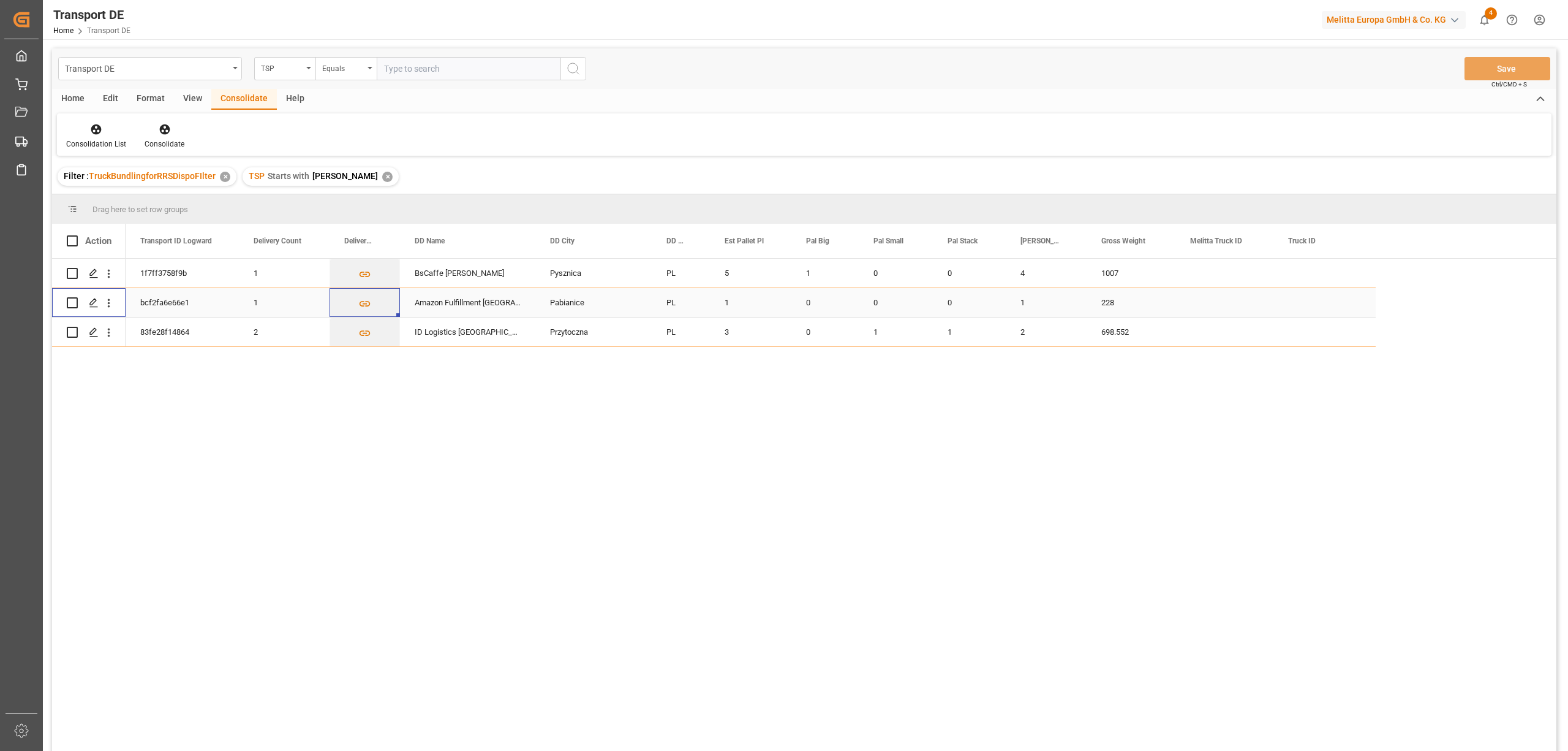
click at [73, 301] on input "Press Space to toggle row selection (unchecked)" at bounding box center [72, 303] width 11 height 11
checkbox input "true"
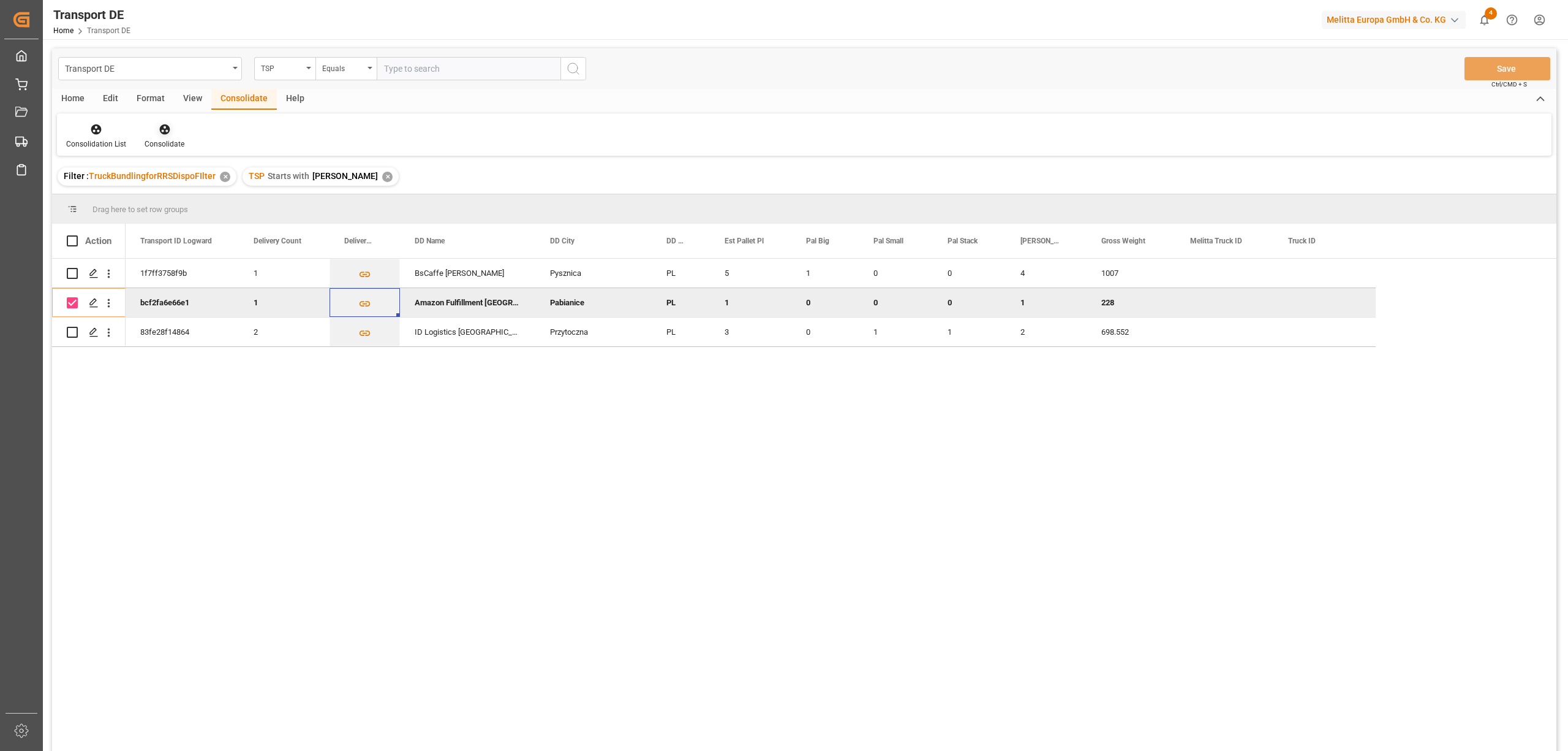
click at [161, 132] on icon at bounding box center [164, 129] width 10 height 10
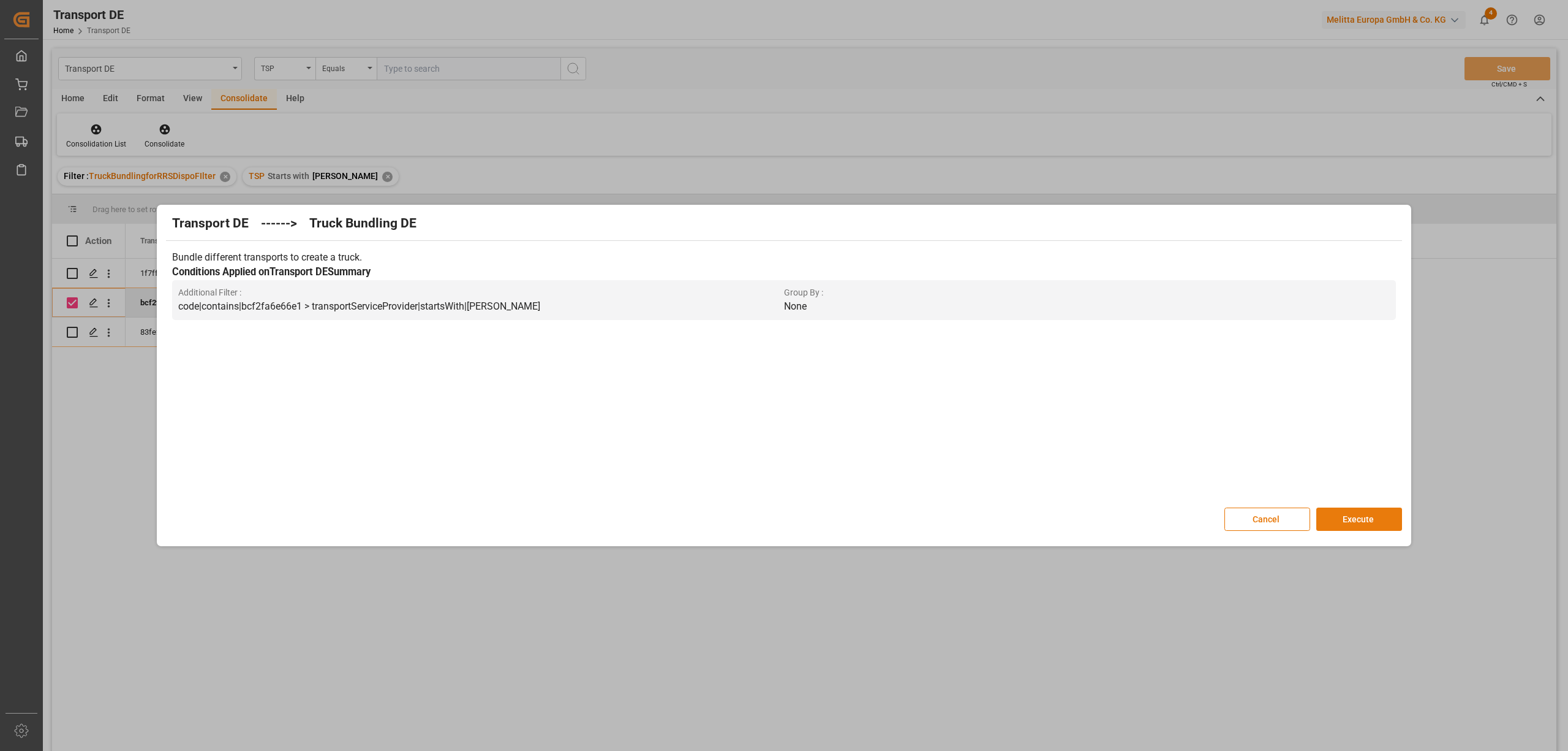
click at [1385, 520] on button "Execute" at bounding box center [1360, 519] width 86 height 24
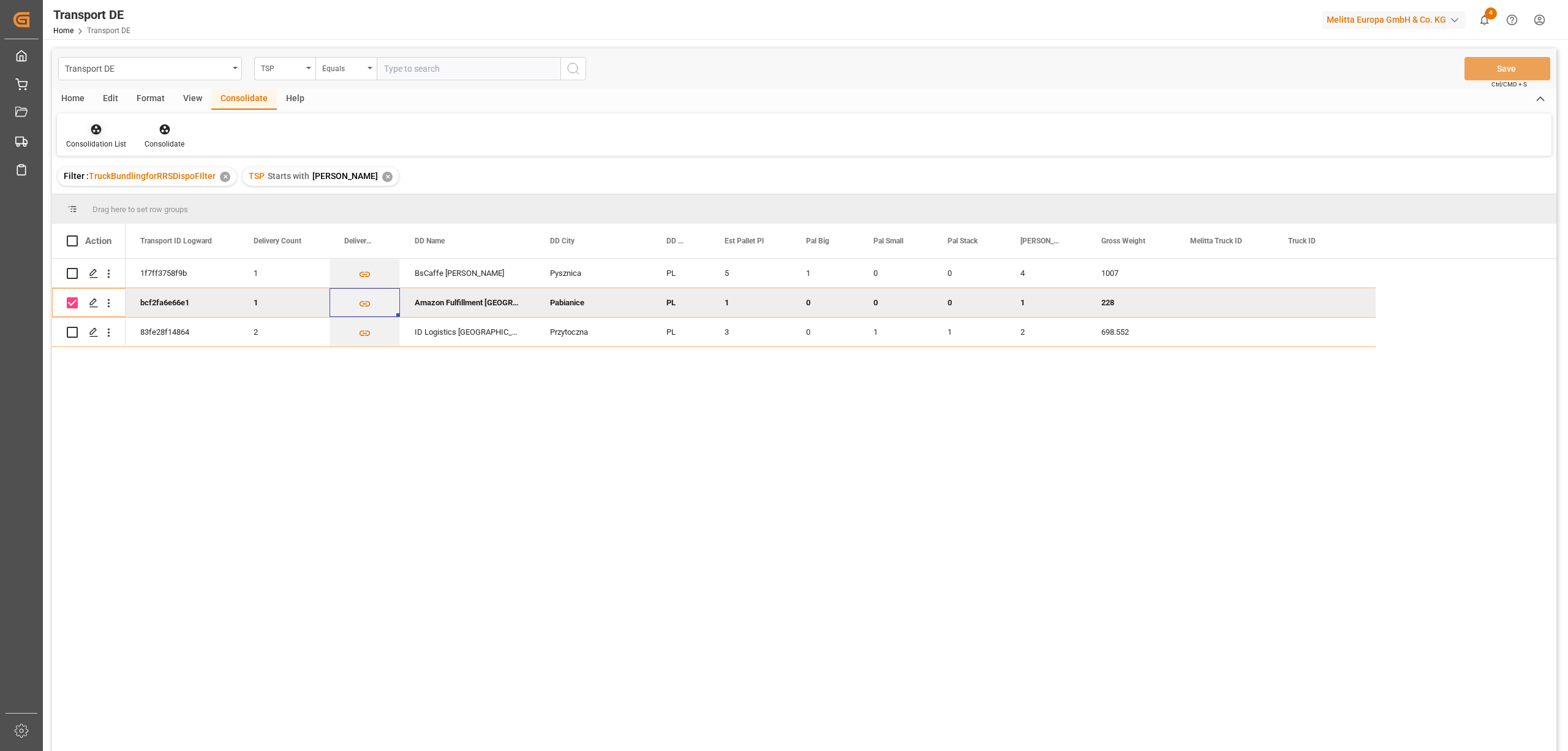
click at [93, 128] on icon at bounding box center [96, 129] width 10 height 10
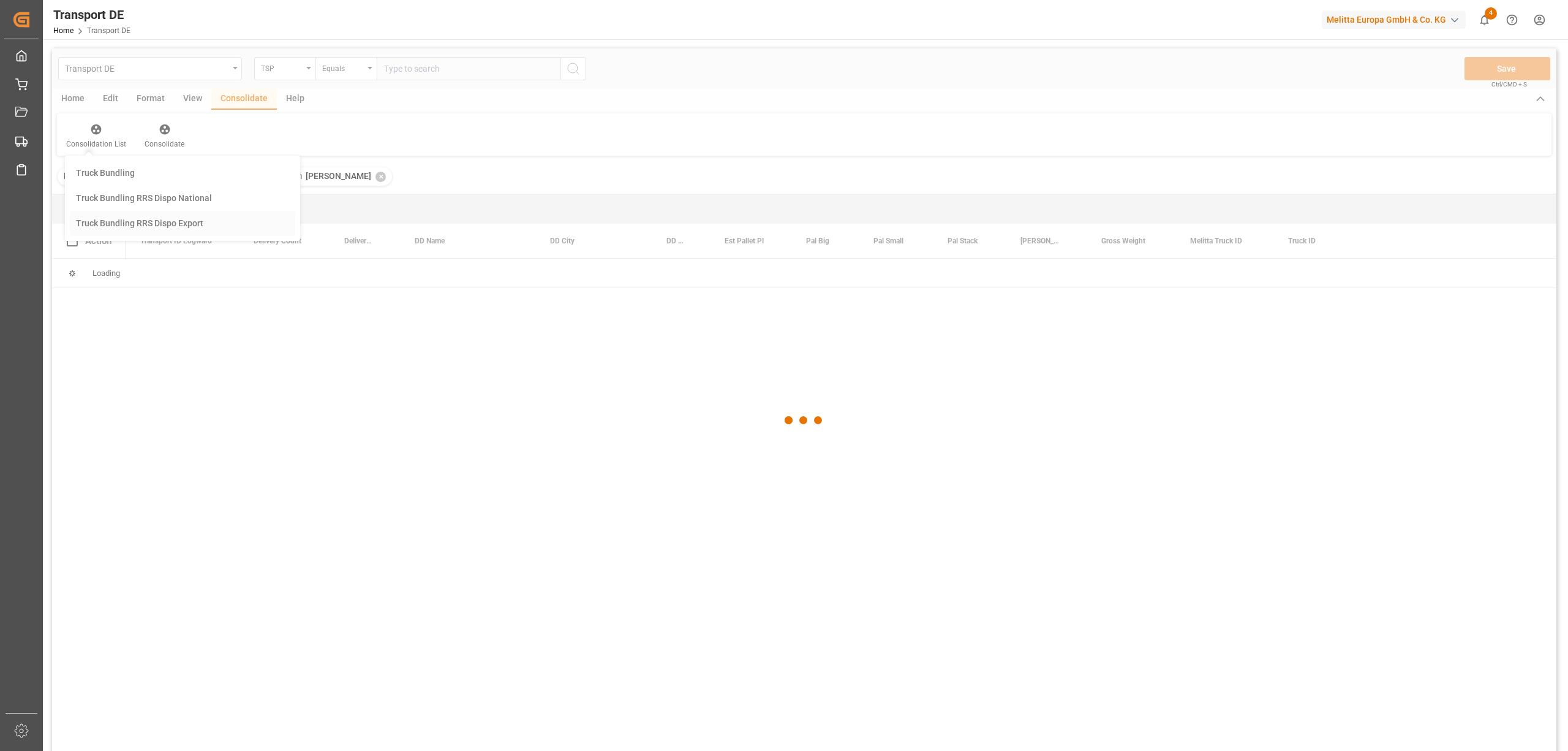
click at [135, 222] on div "Transport DE TSP Equals Save Ctrl/CMD + S Home Edit Format View Consolidate Hel…" at bounding box center [804, 416] width 1505 height 735
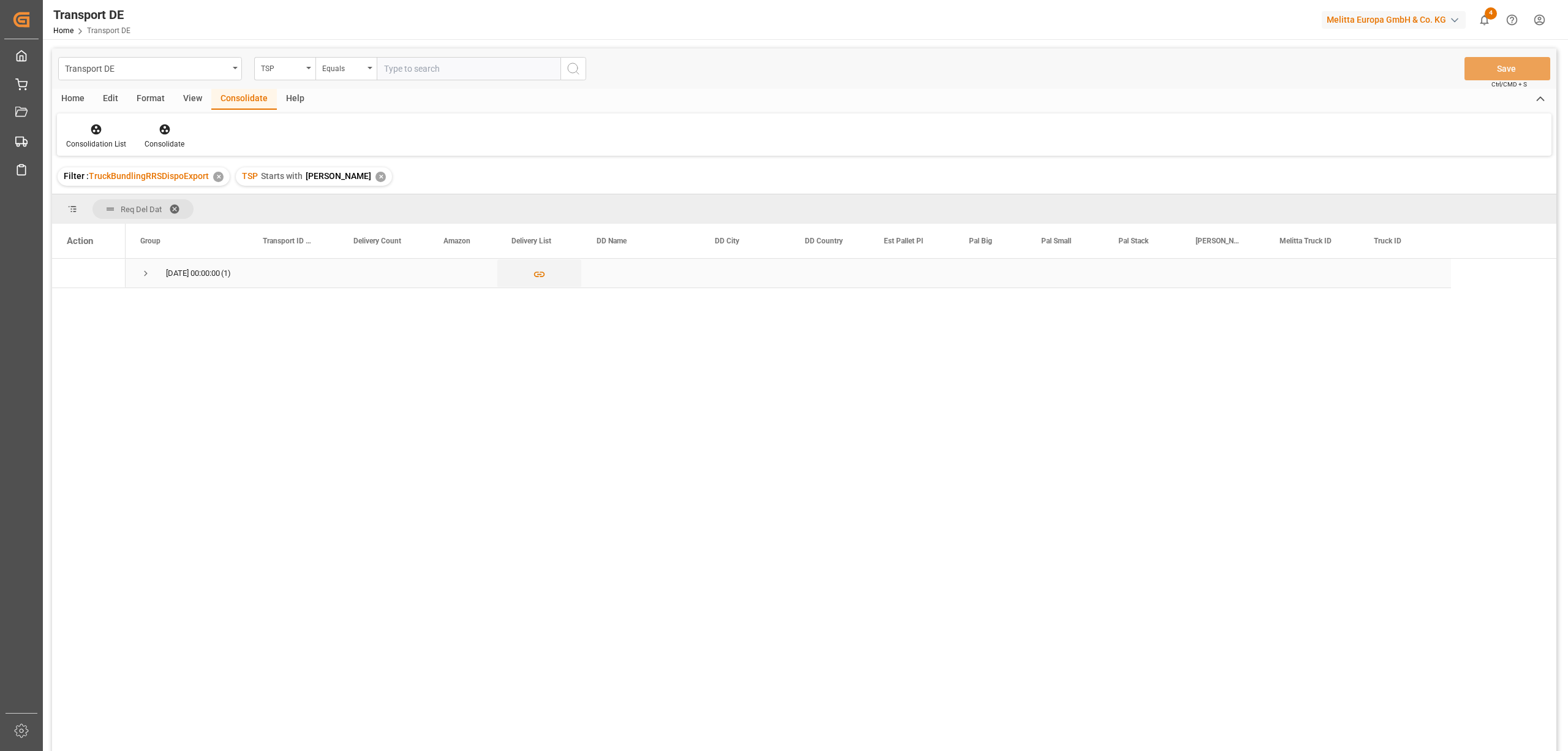
click at [145, 274] on span "Press SPACE to select this row." at bounding box center [146, 273] width 11 height 11
click at [90, 304] on polygon "Press SPACE to select this row." at bounding box center [93, 302] width 6 height 6
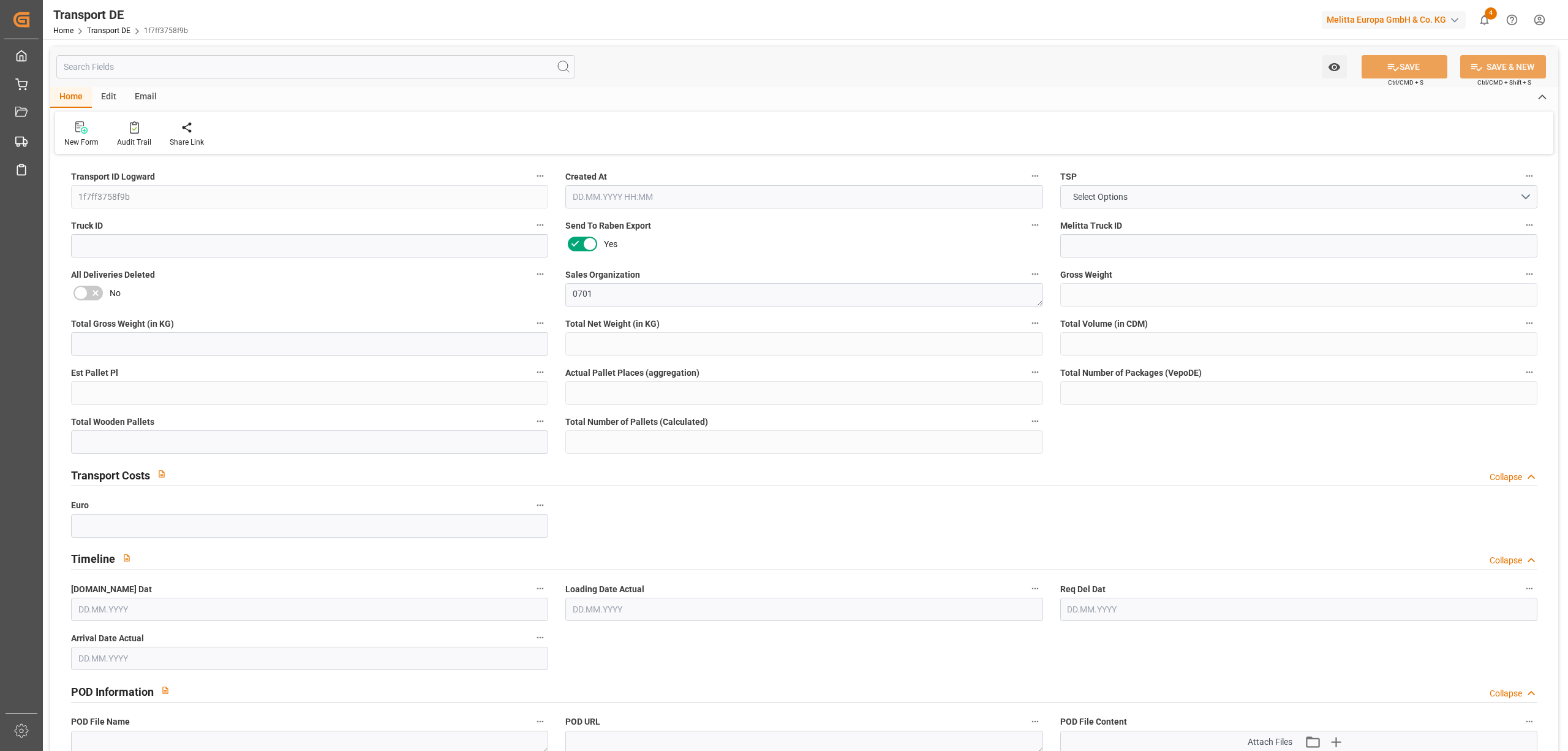
type input "1007"
type input "871.756"
type input "741.075"
type input "7347.85"
type input "5"
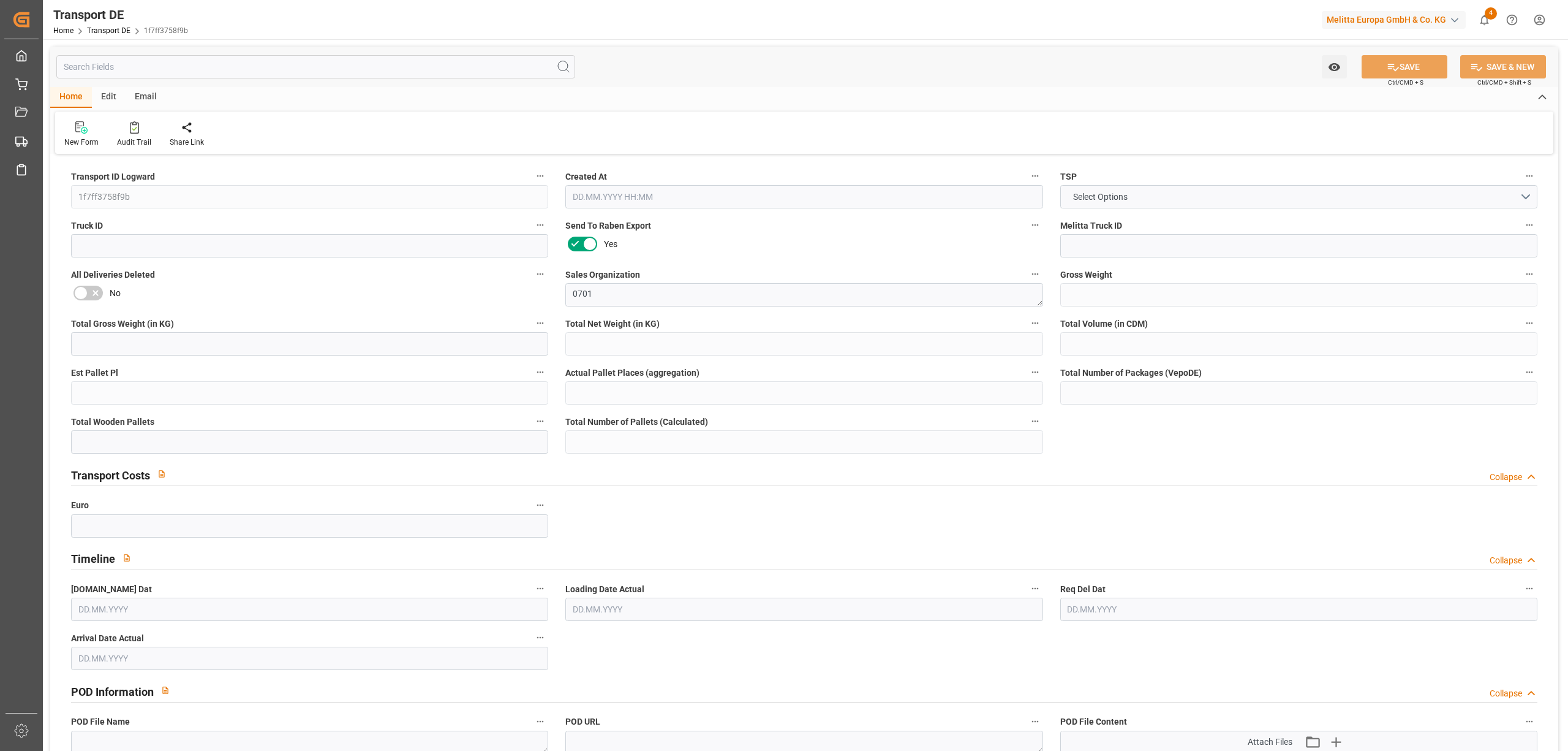
type input "0"
type input "5"
type input "1"
type input "0"
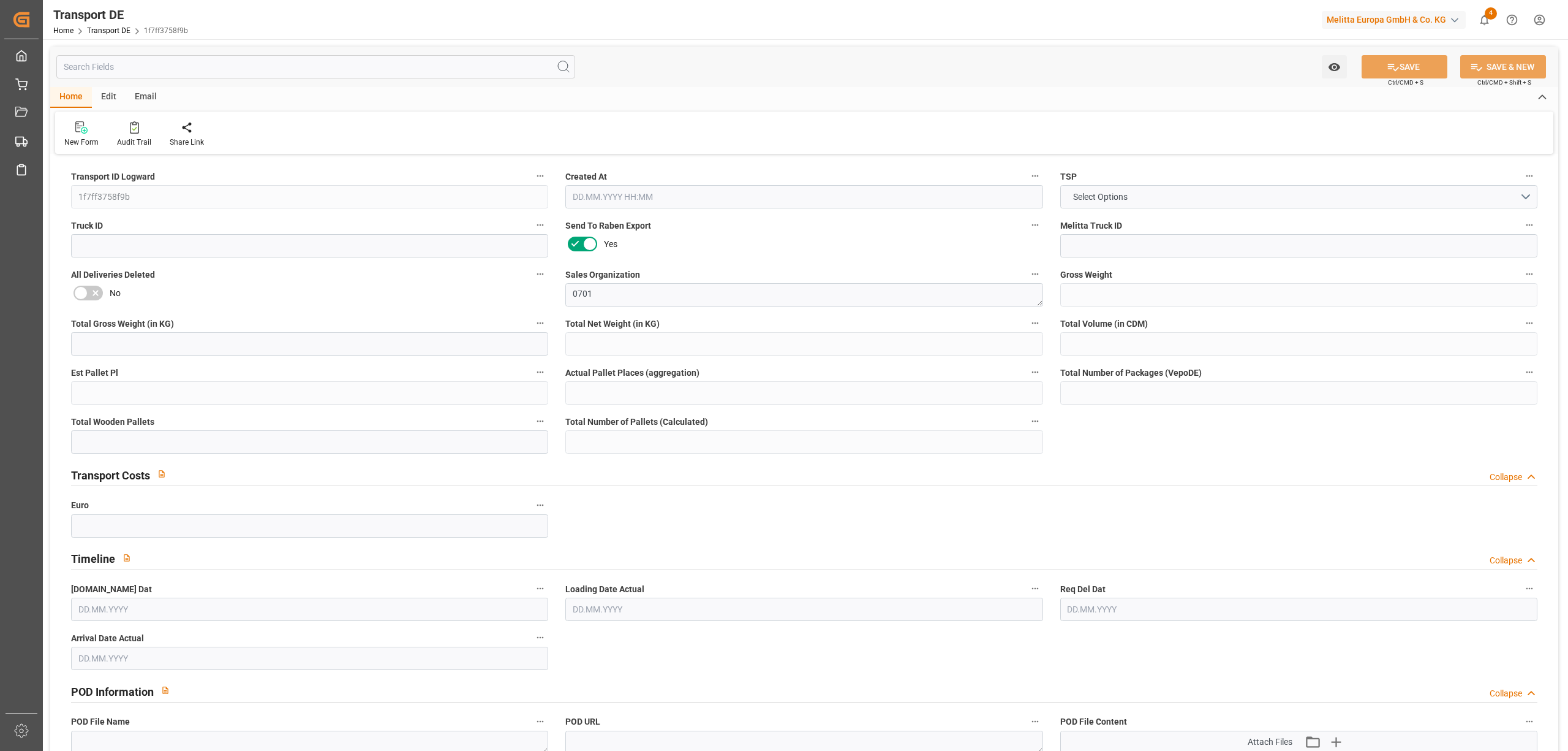
type input "37"
type input "0"
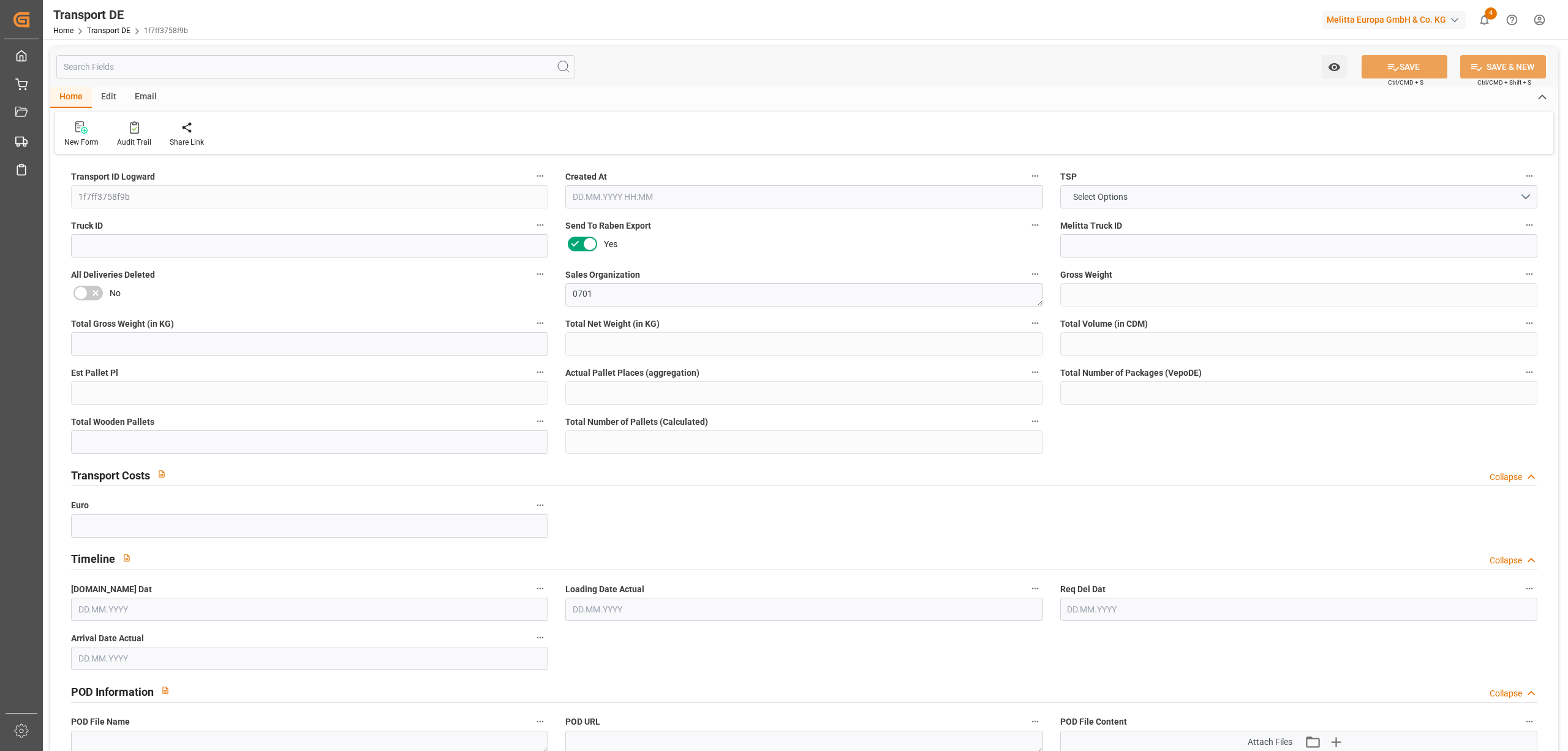
type input "0"
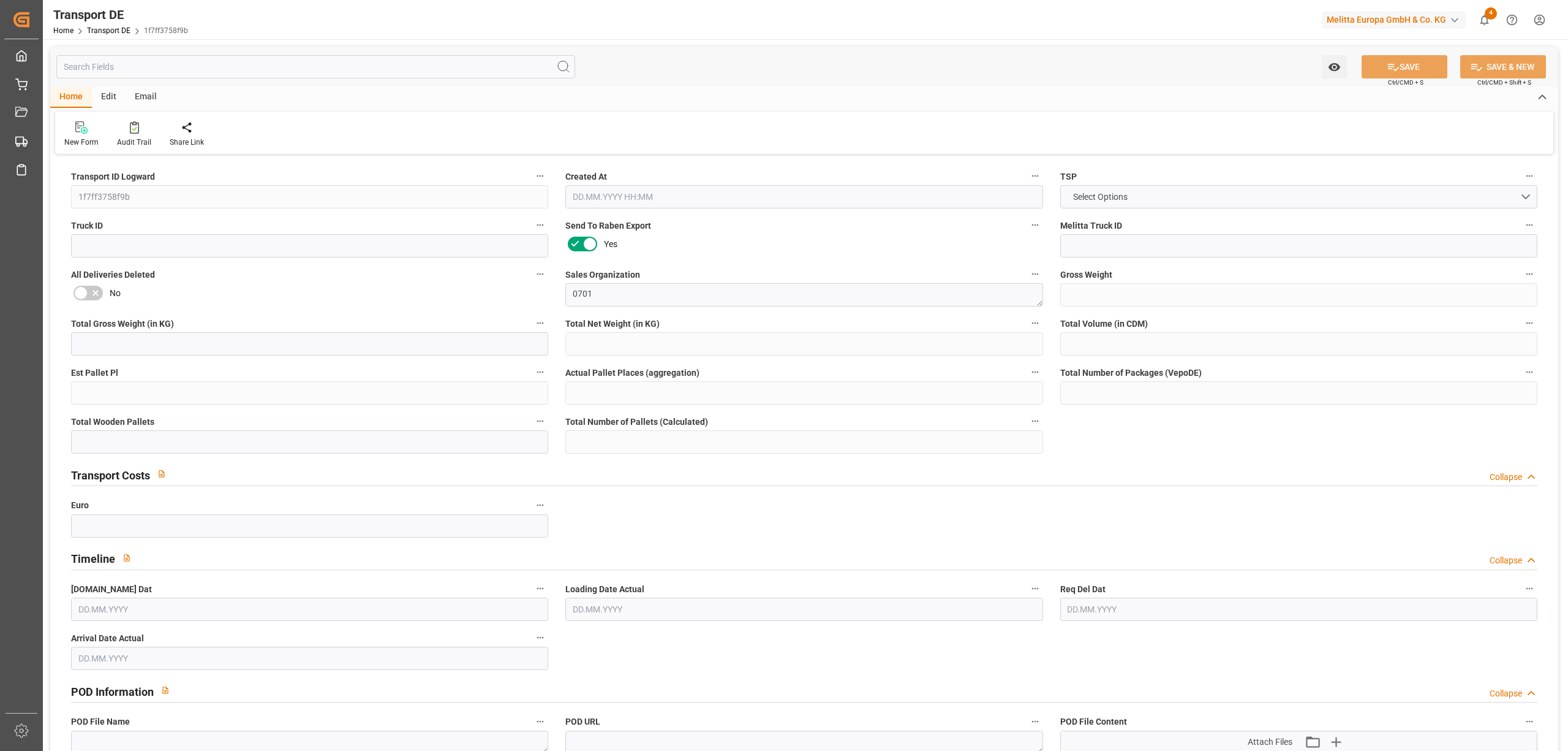
type input "0"
type input "1"
type input "0"
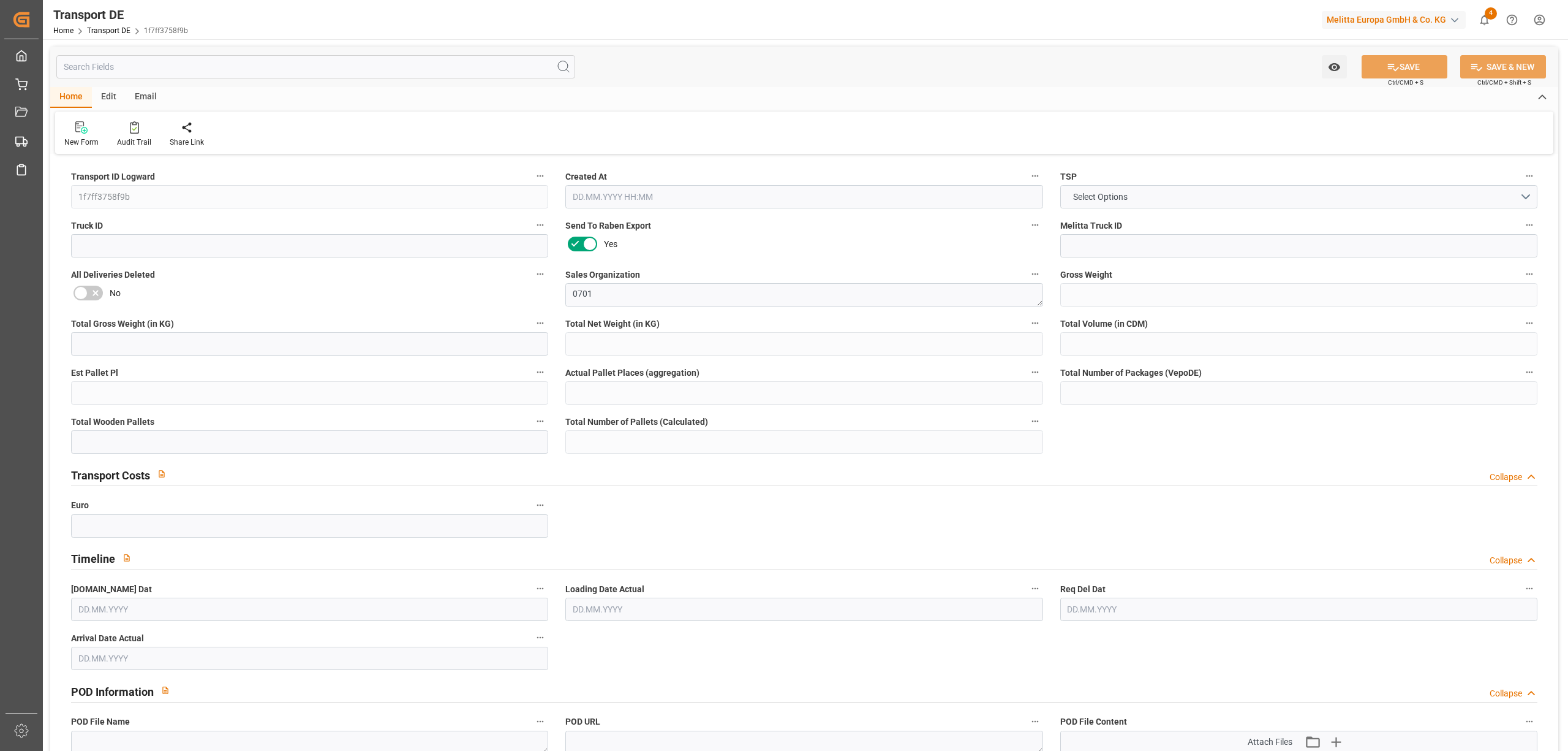
type input "0"
type input "1"
type input "4"
type input "0"
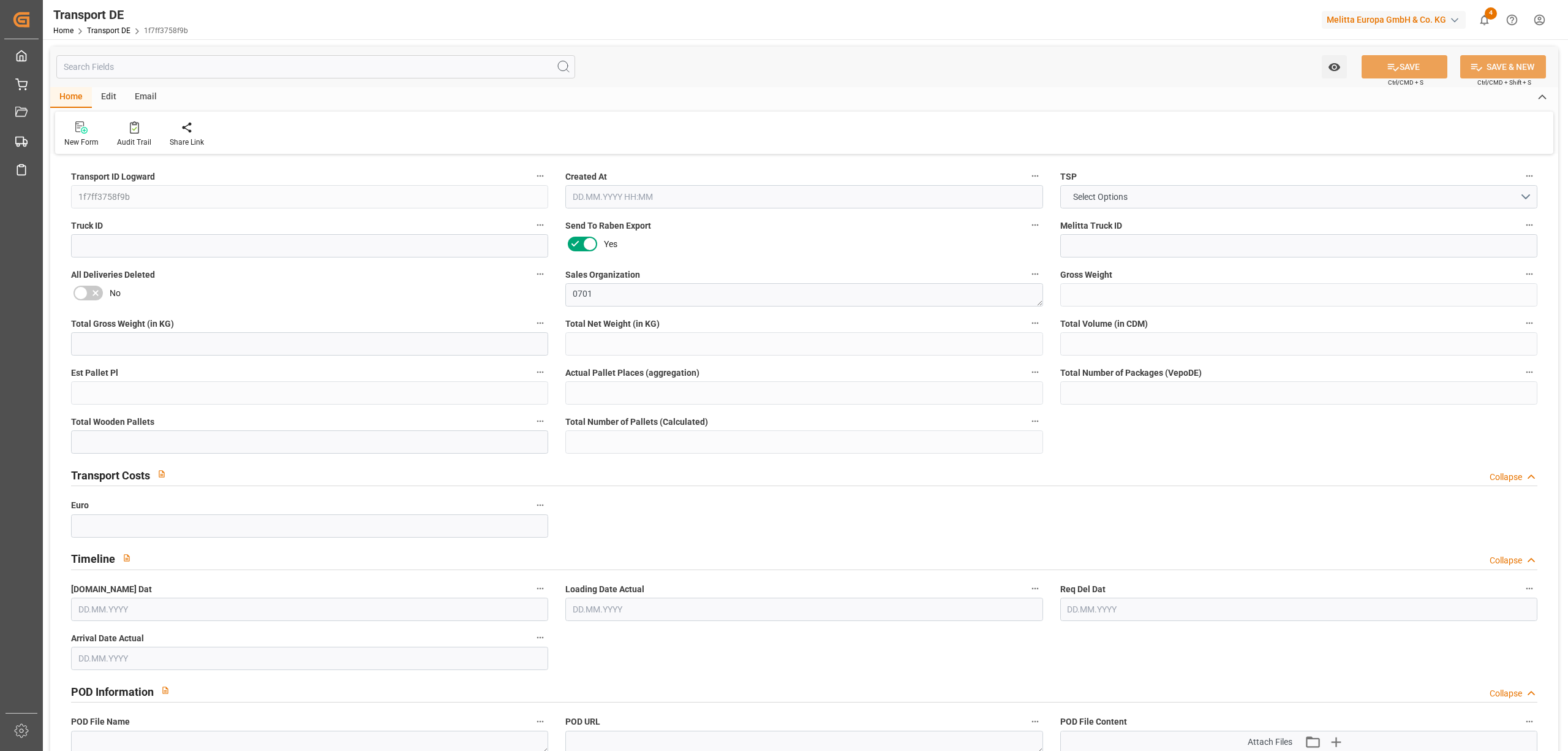
type input "104"
type input "476.2976"
type input "377.6206"
type input "06.10.2025 12:45"
type input "08.10.2025"
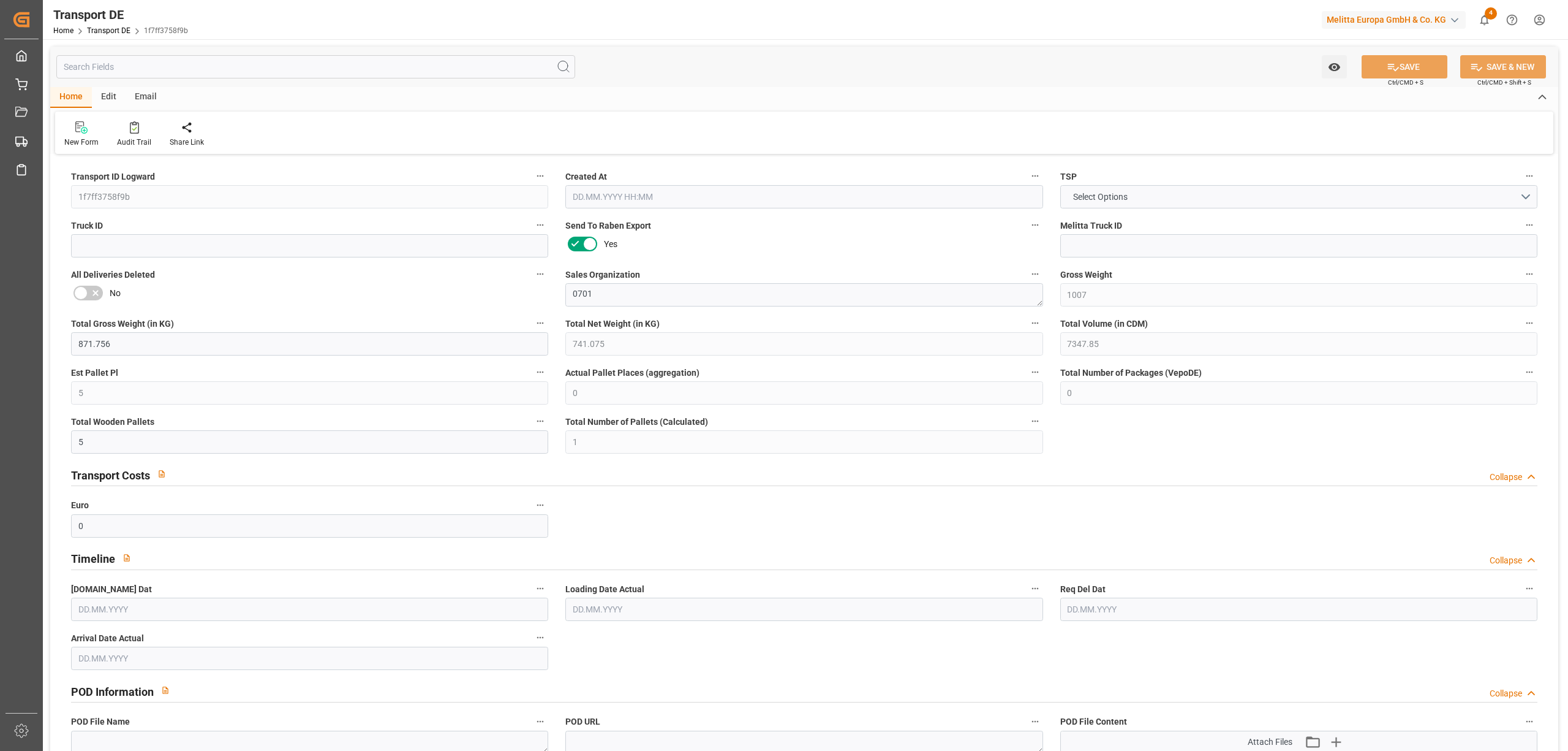
type input "14.10.2025"
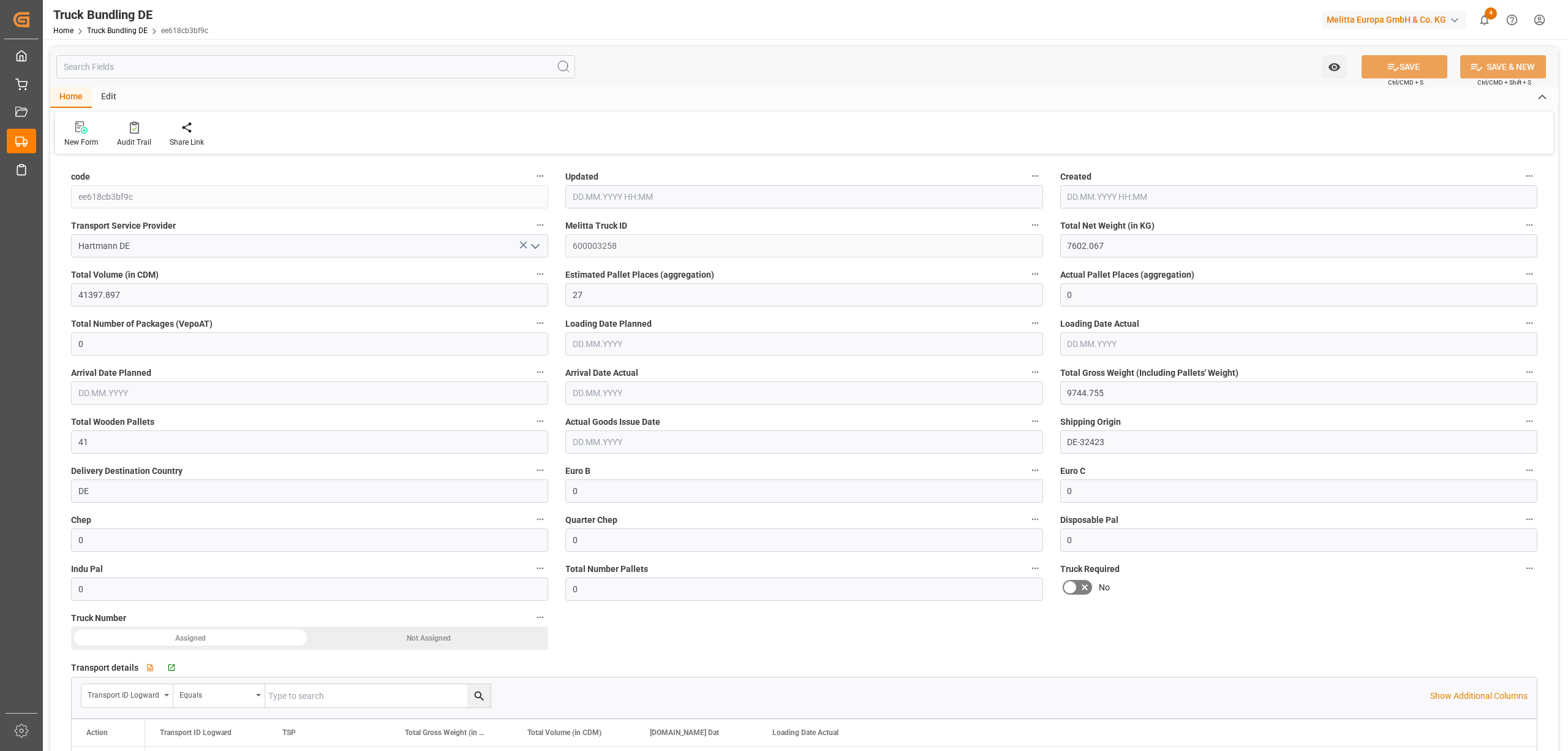
type input "06.10.2025 12:47"
type input "08.10.2025"
type input "[DATE]"
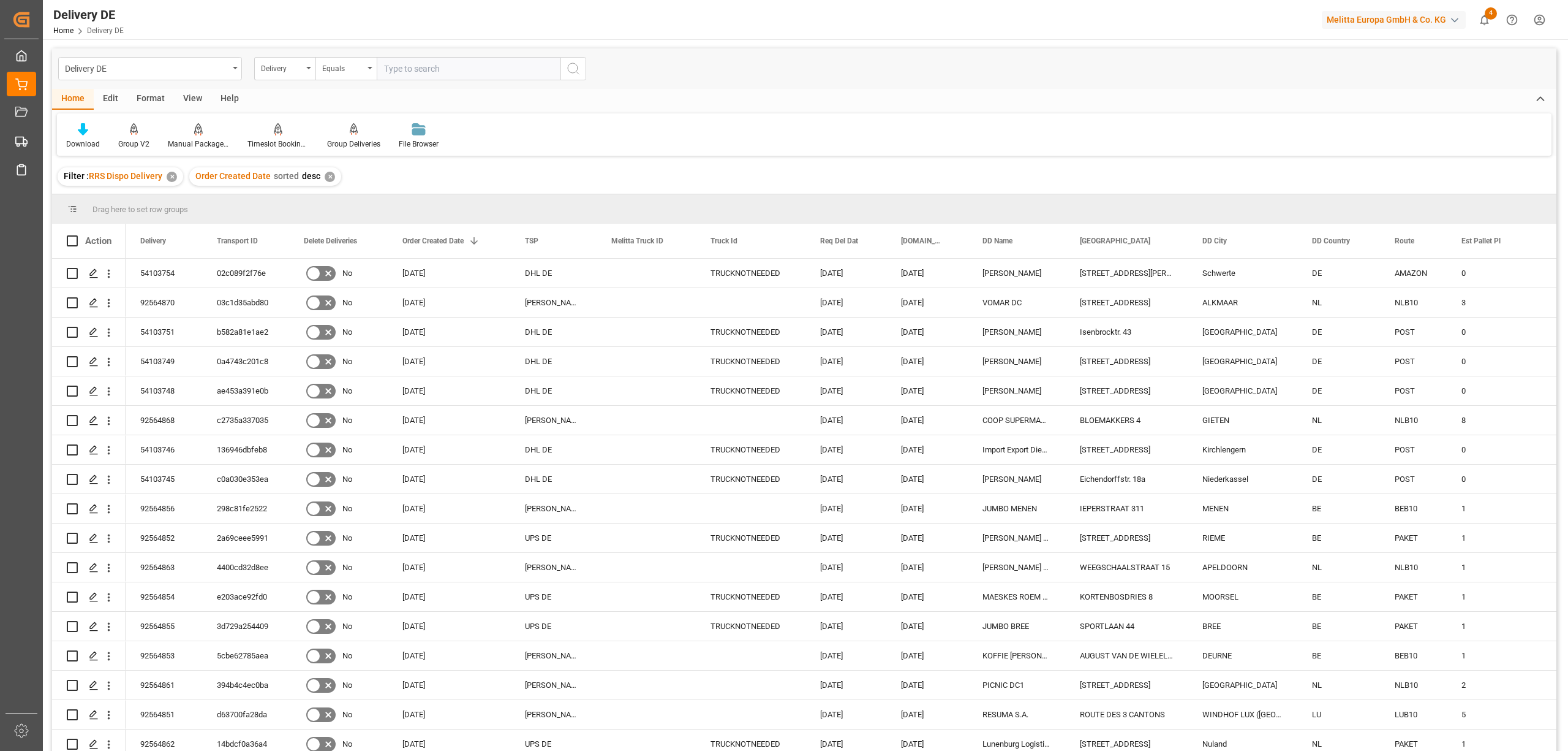
click at [392, 74] on input "text" at bounding box center [468, 69] width 183 height 24
type input "92564823"
click at [572, 71] on icon "search button" at bounding box center [573, 69] width 15 height 15
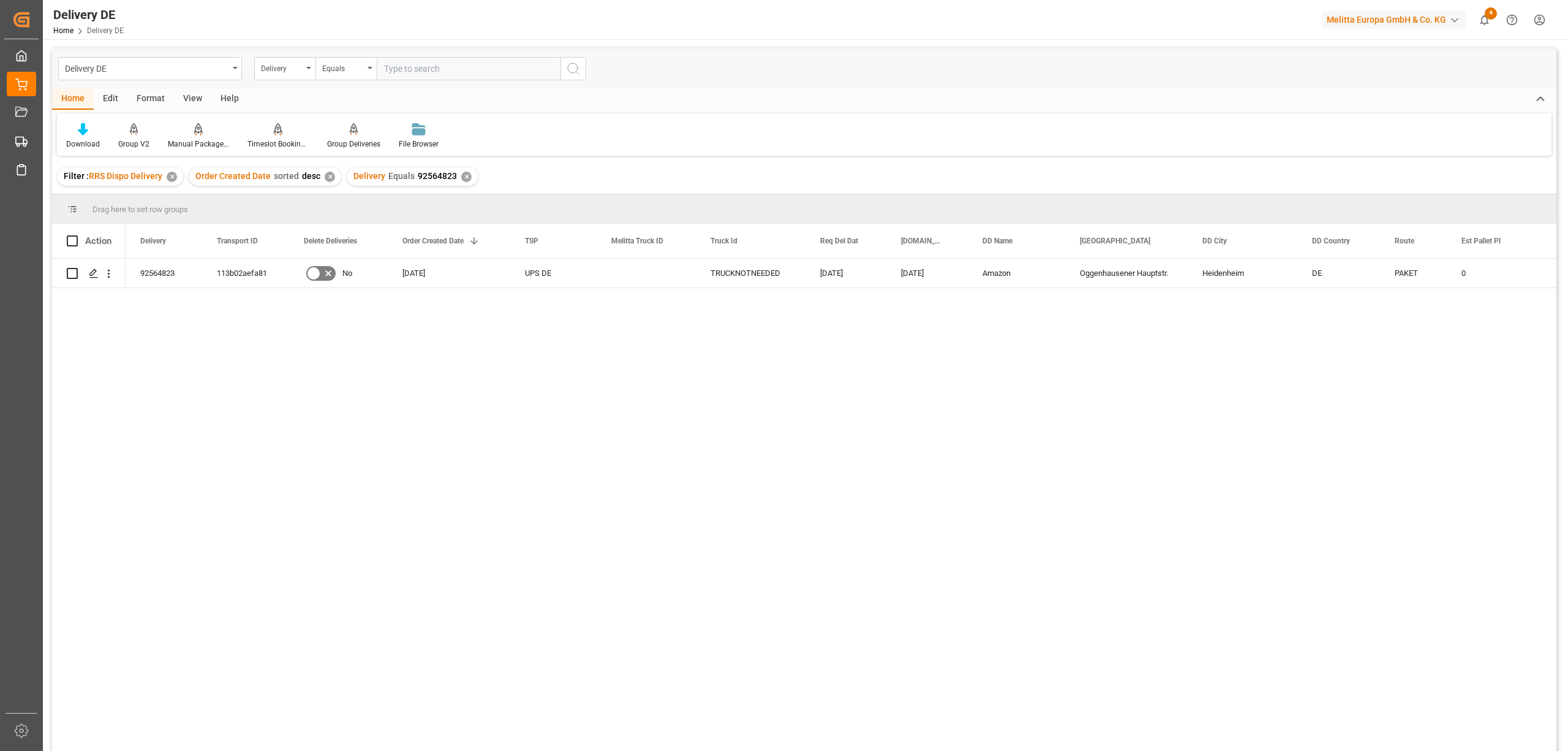
click at [463, 177] on div "✕" at bounding box center [466, 176] width 10 height 10
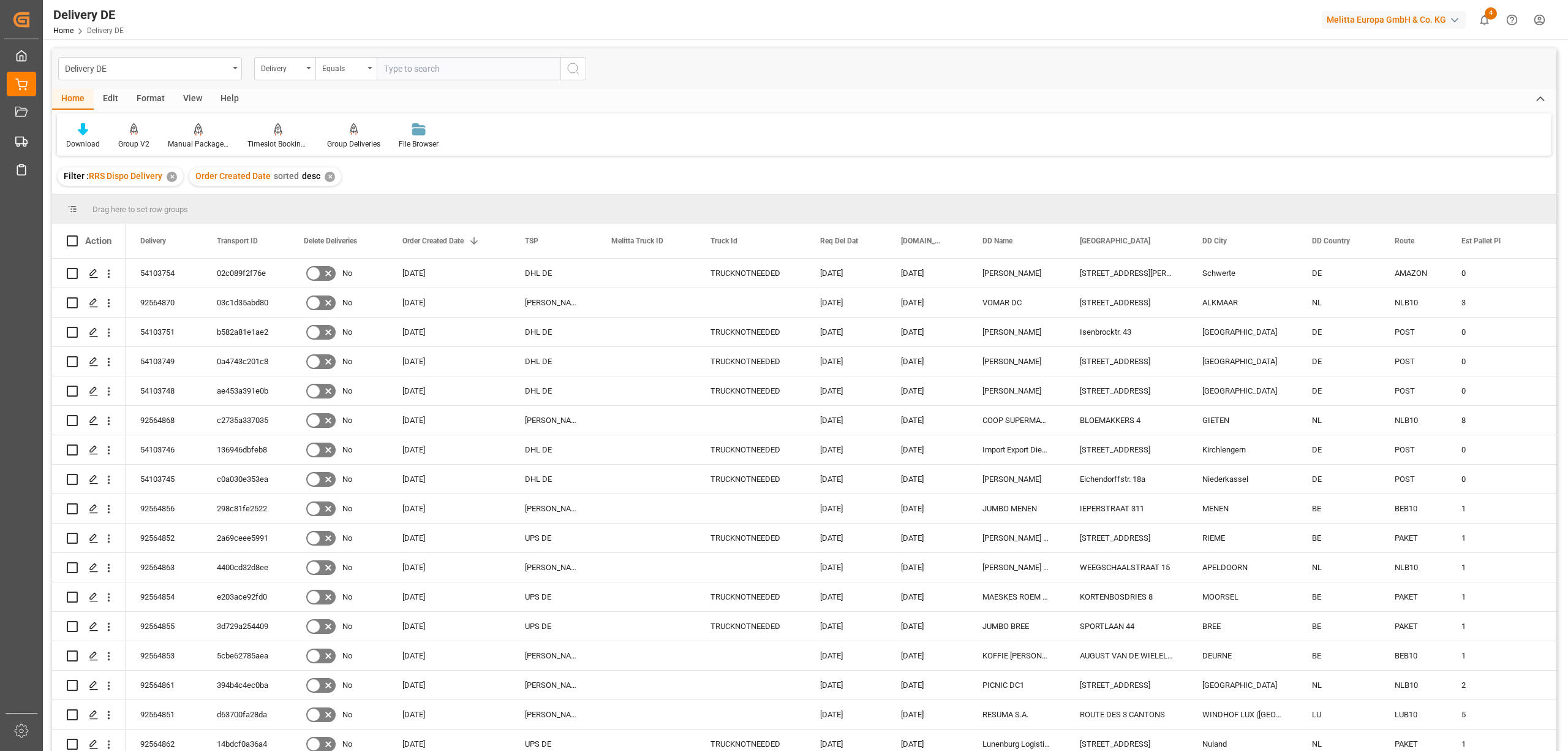
click at [392, 69] on input "text" at bounding box center [468, 69] width 183 height 24
type input "92564826"
click at [571, 69] on icon "search button" at bounding box center [573, 69] width 15 height 15
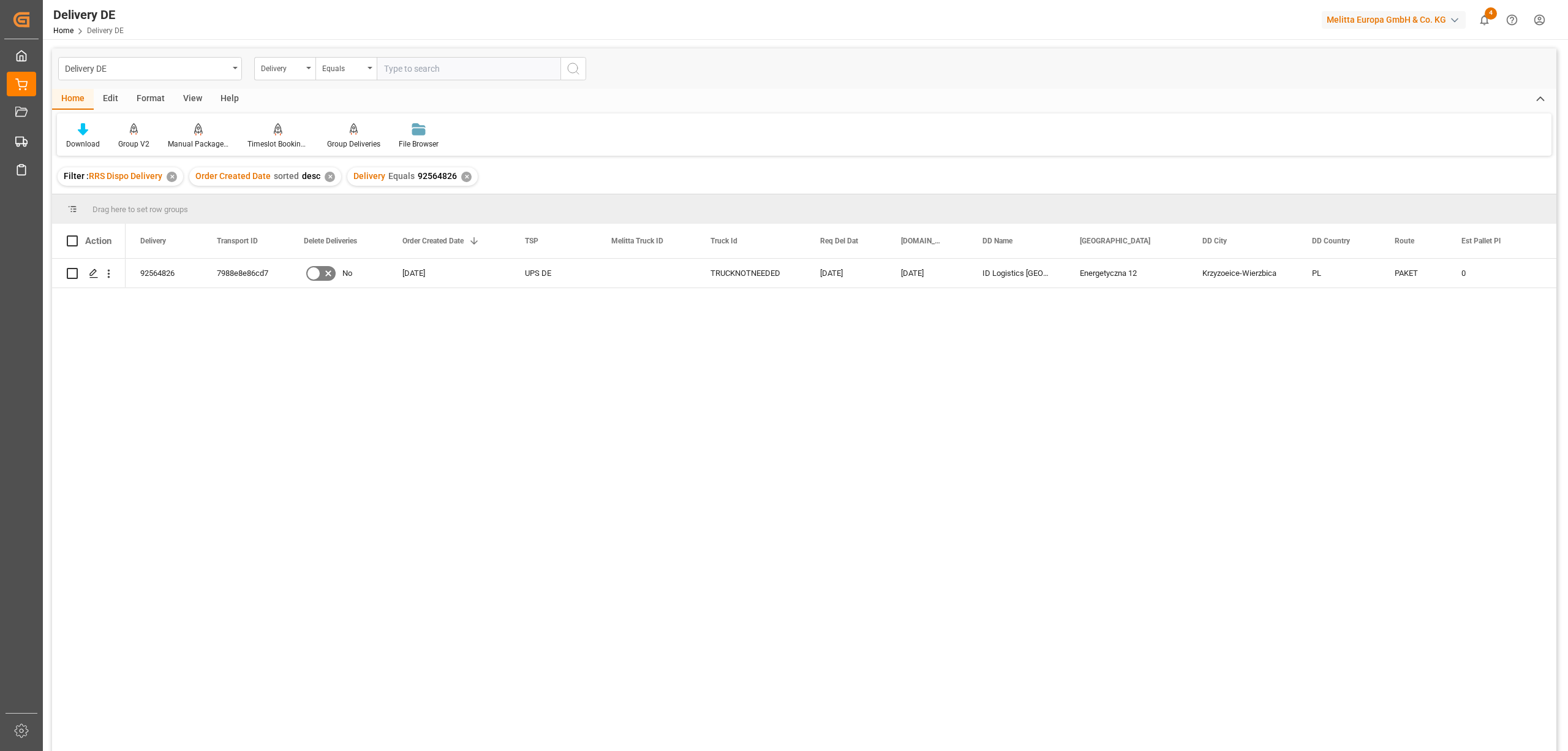
click at [461, 175] on div "✕" at bounding box center [466, 176] width 10 height 10
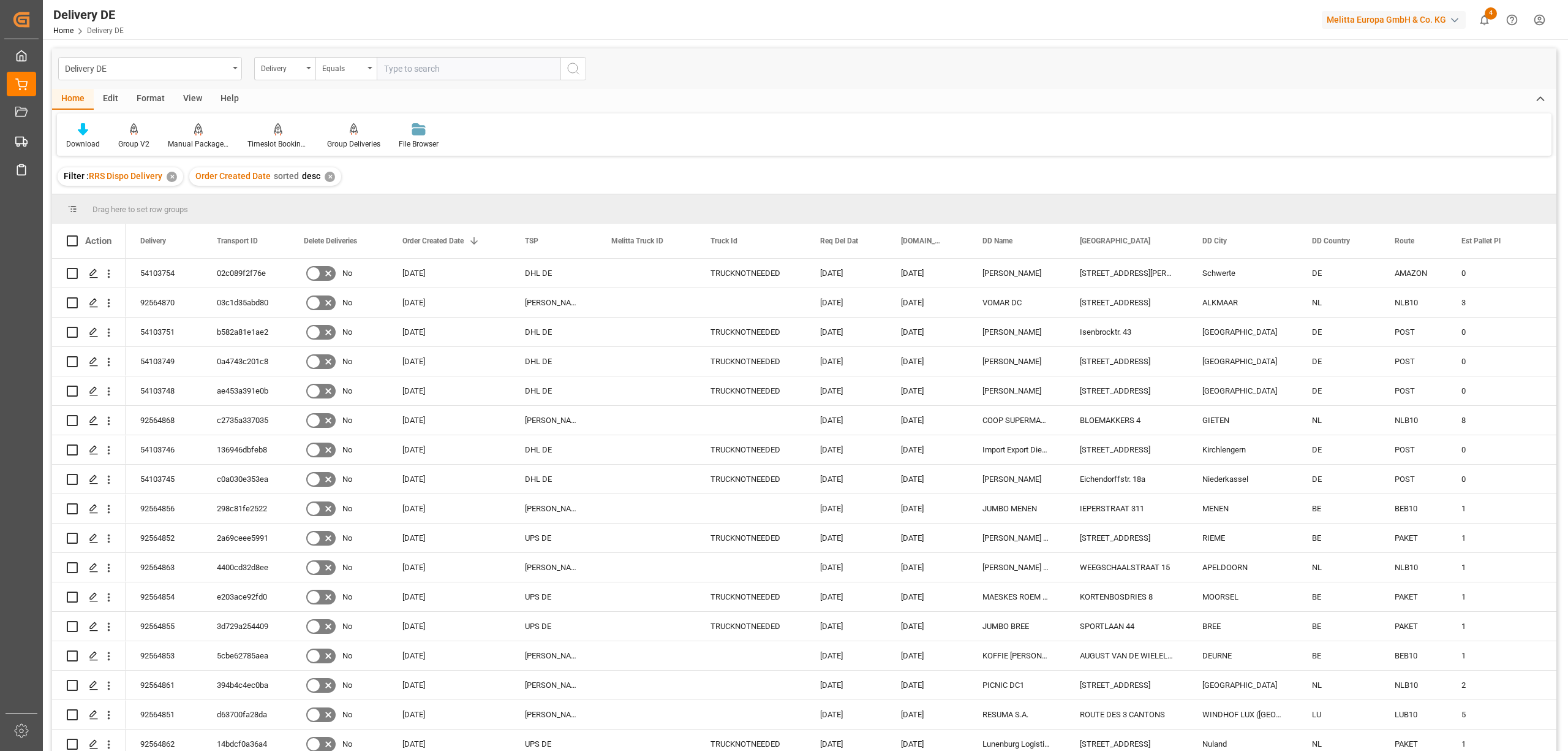
click at [398, 70] on input "text" at bounding box center [468, 69] width 183 height 24
type input "92564828"
click at [570, 67] on icon "search button" at bounding box center [573, 69] width 15 height 15
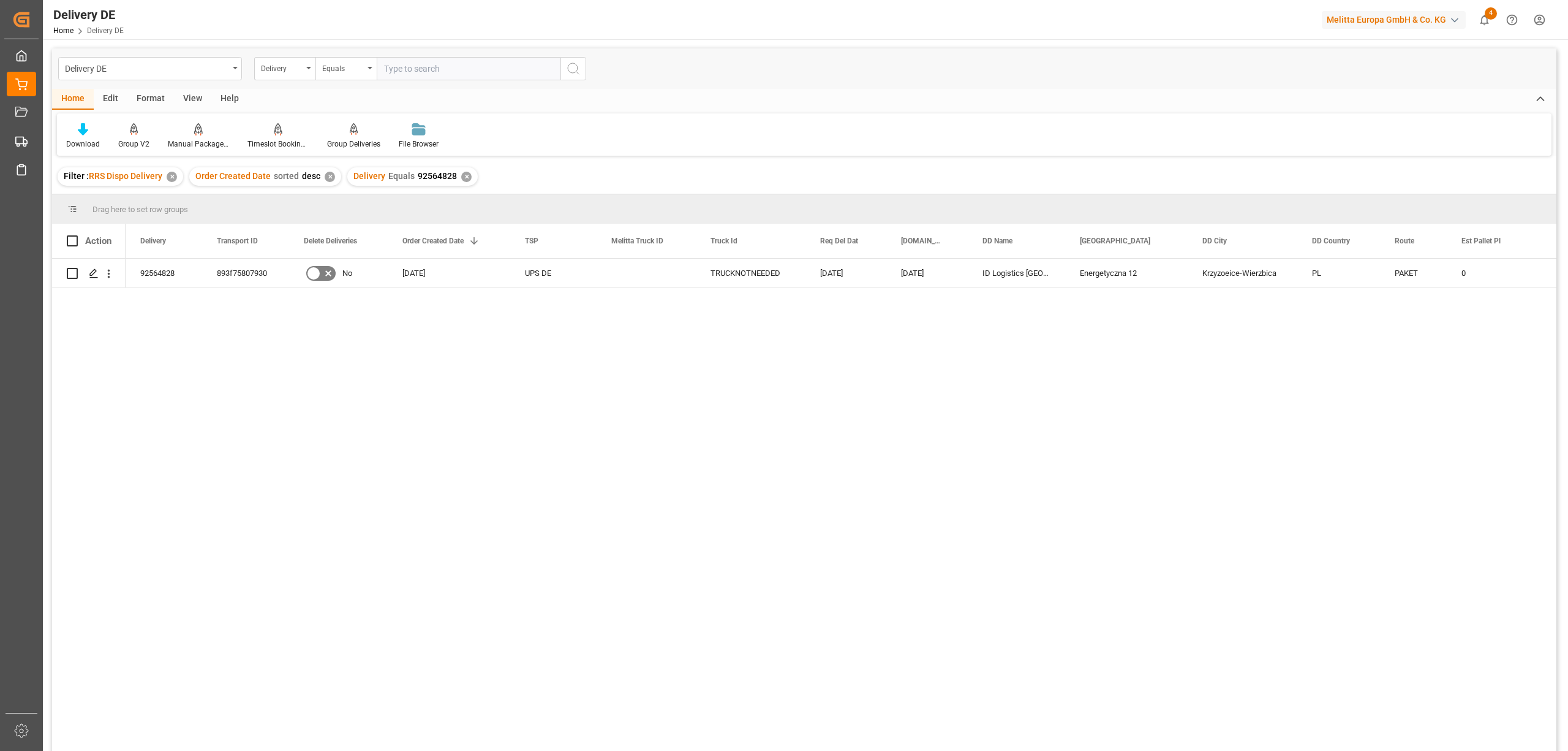
click at [461, 179] on div "✕" at bounding box center [466, 176] width 10 height 10
